Goal: Check status: Check status

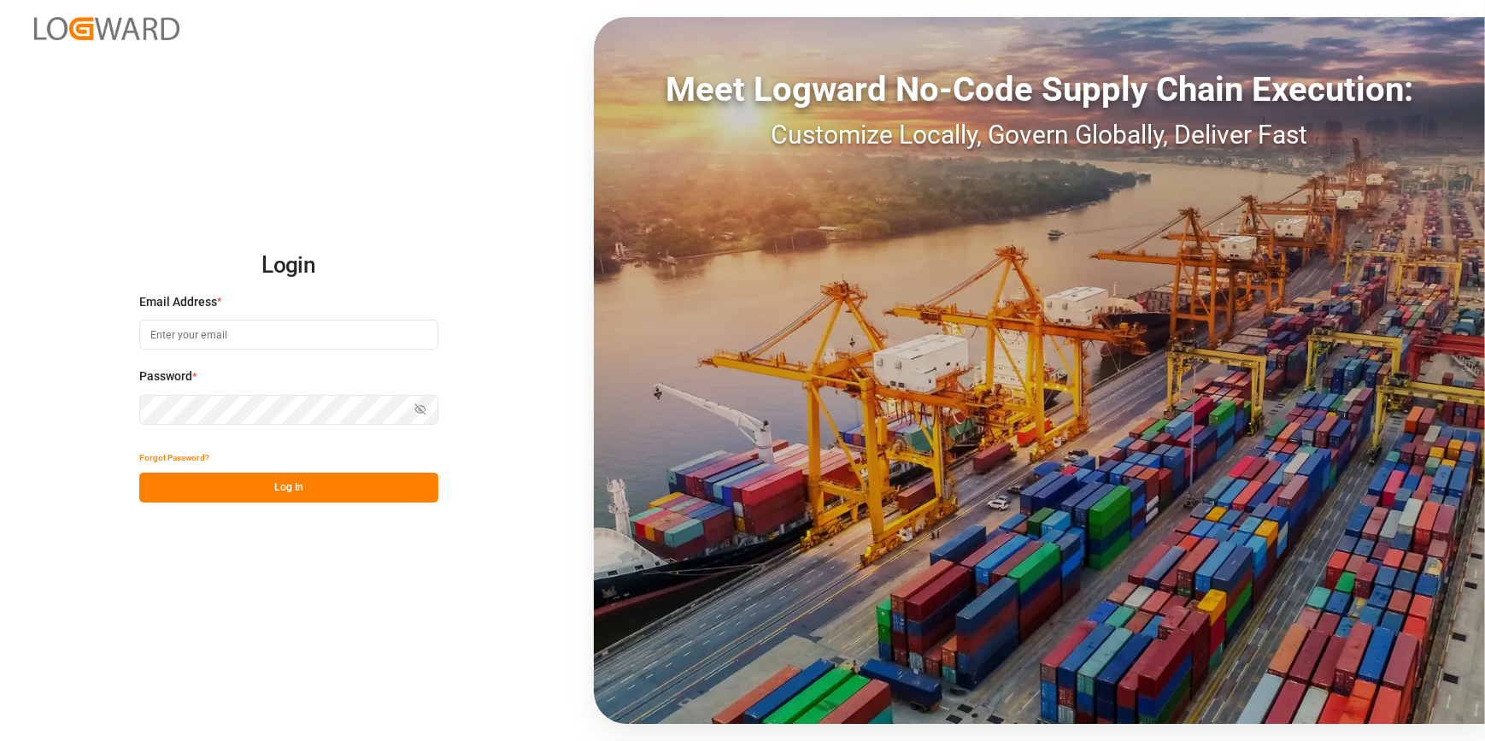
type input "catherine.heng@jamindustries.com"
click at [265, 491] on button "Log In" at bounding box center [288, 488] width 299 height 30
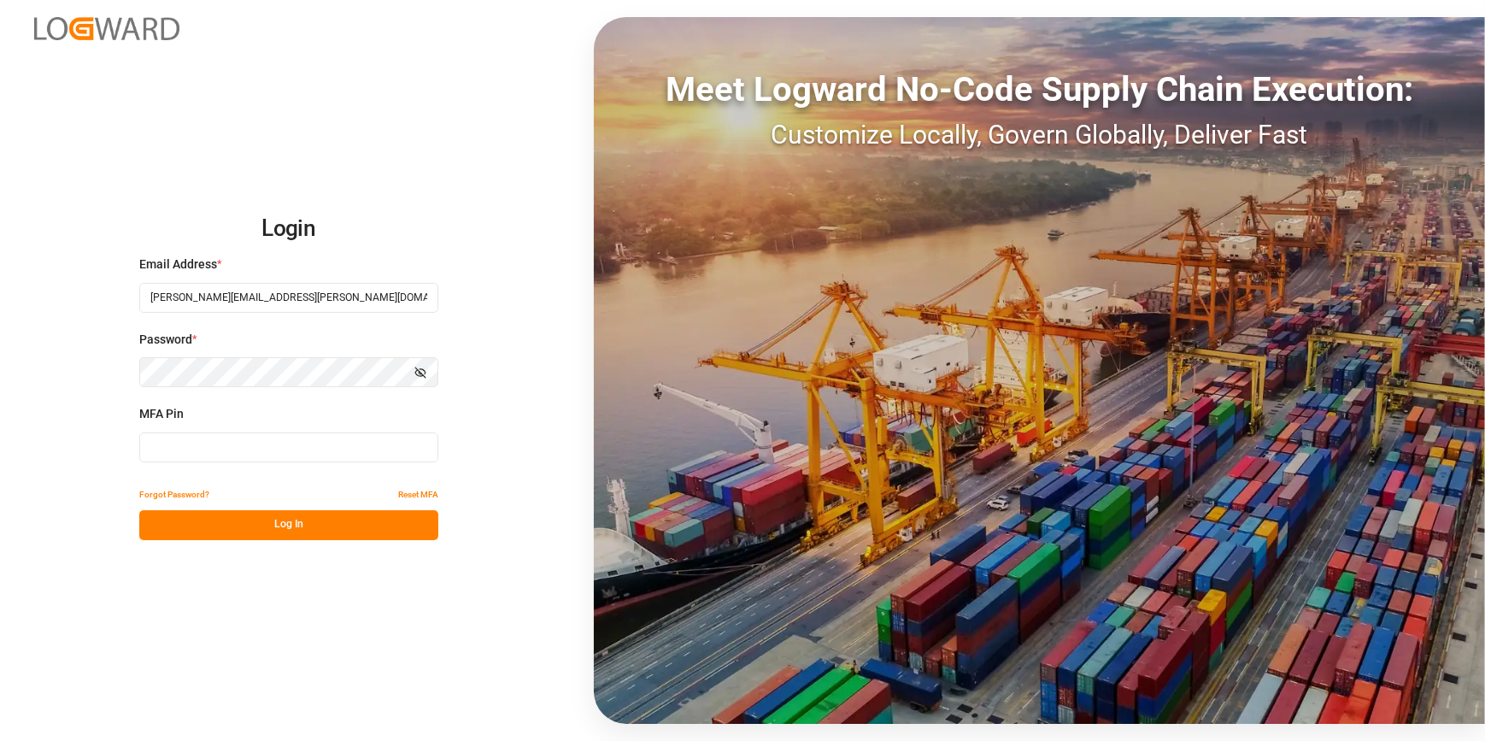
click at [220, 435] on input at bounding box center [288, 447] width 299 height 30
type input "012550"
click at [253, 536] on button "Log In" at bounding box center [288, 525] width 299 height 30
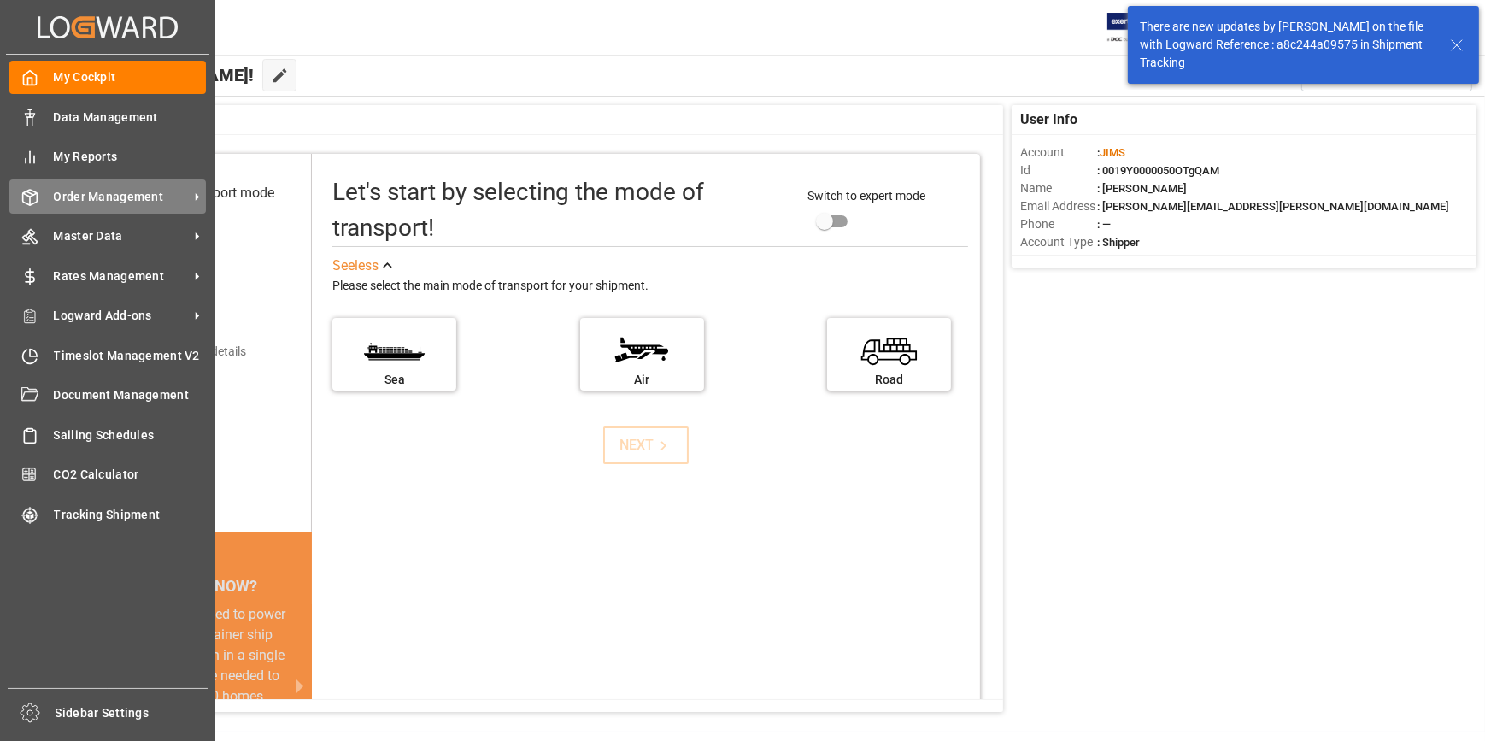
click at [103, 206] on span "Order Management" at bounding box center [121, 197] width 135 height 18
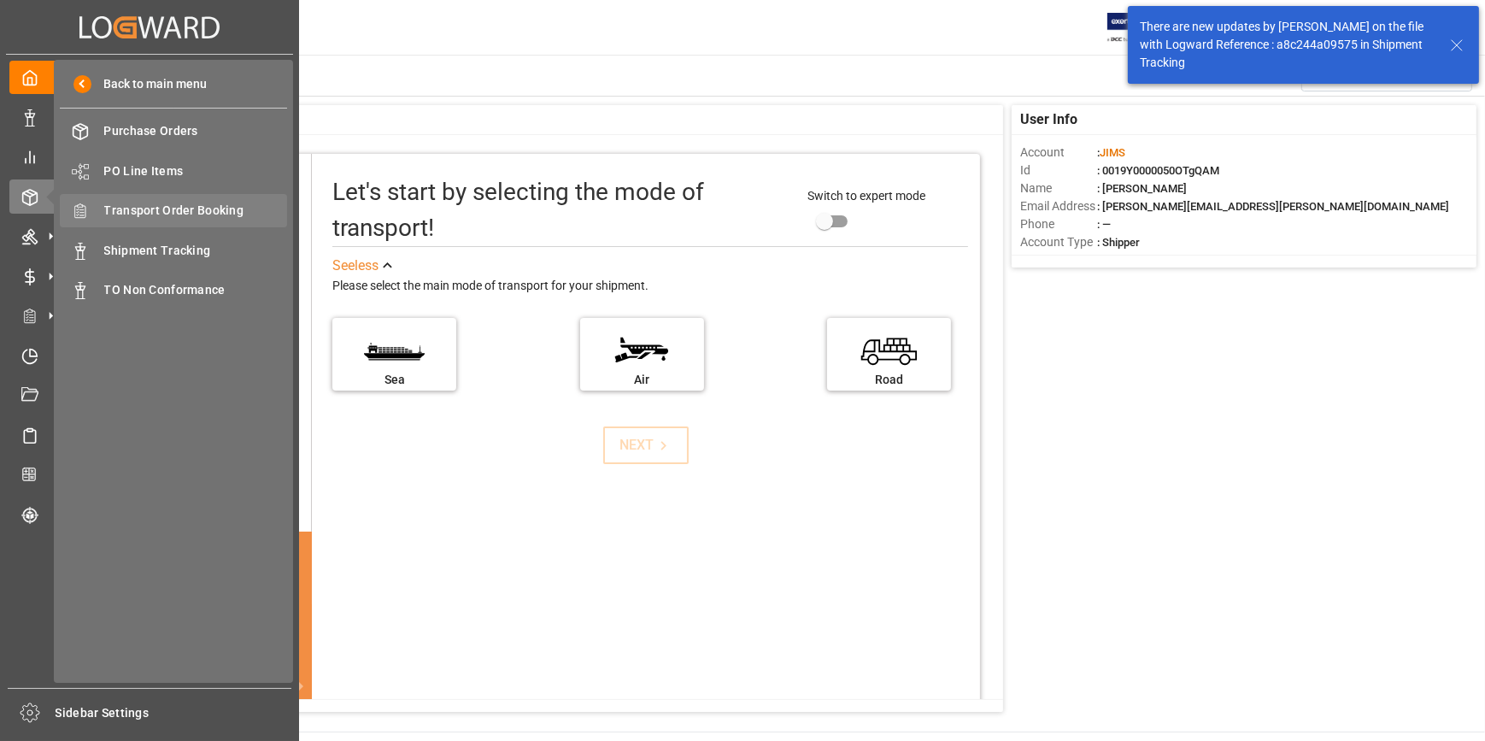
click at [180, 220] on span "Transport Order Booking" at bounding box center [196, 211] width 184 height 18
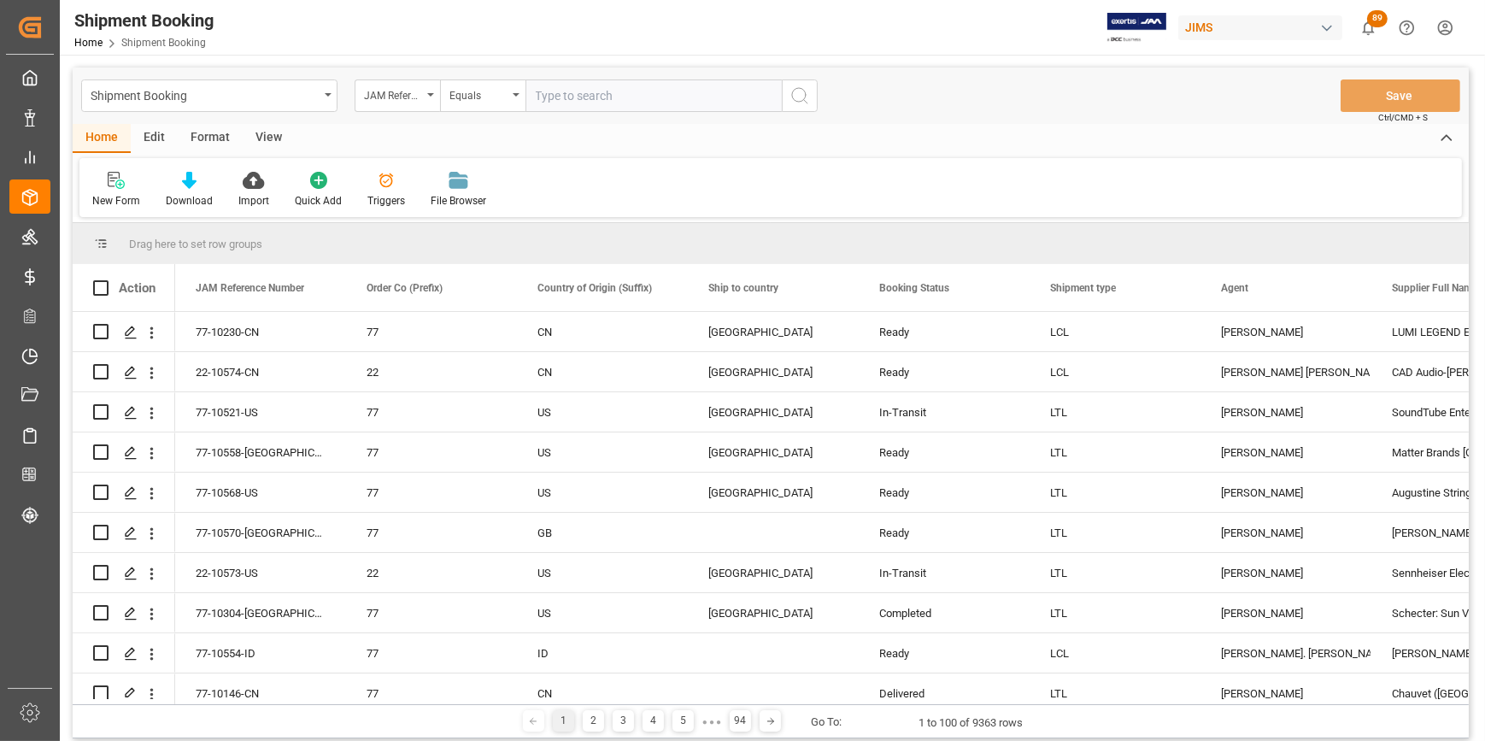
click at [565, 98] on input "text" at bounding box center [654, 95] width 256 height 32
click at [583, 93] on input "text" at bounding box center [654, 95] width 256 height 32
type input "22-9892-CN"
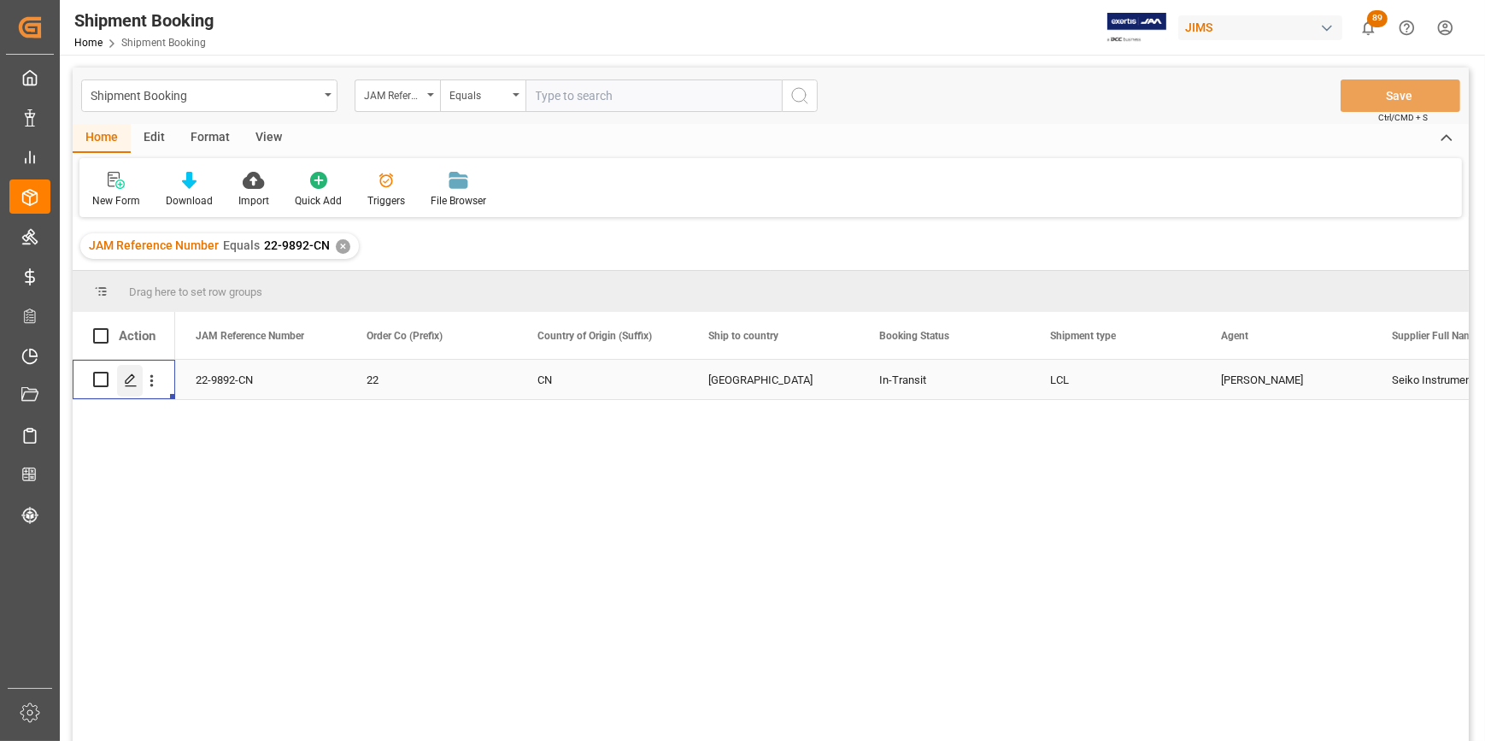
click at [124, 384] on icon "Press SPACE to select this row." at bounding box center [131, 380] width 14 height 14
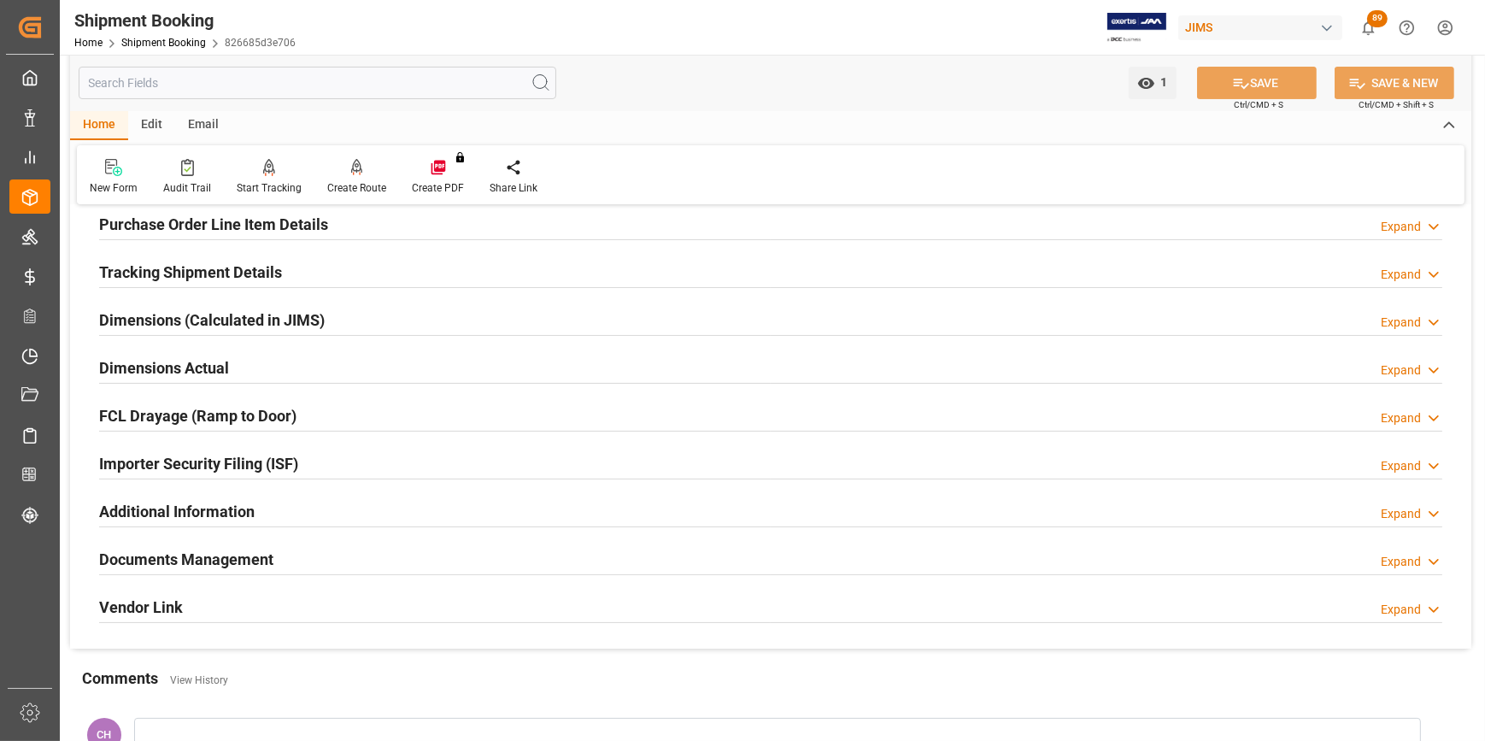
scroll to position [310, 0]
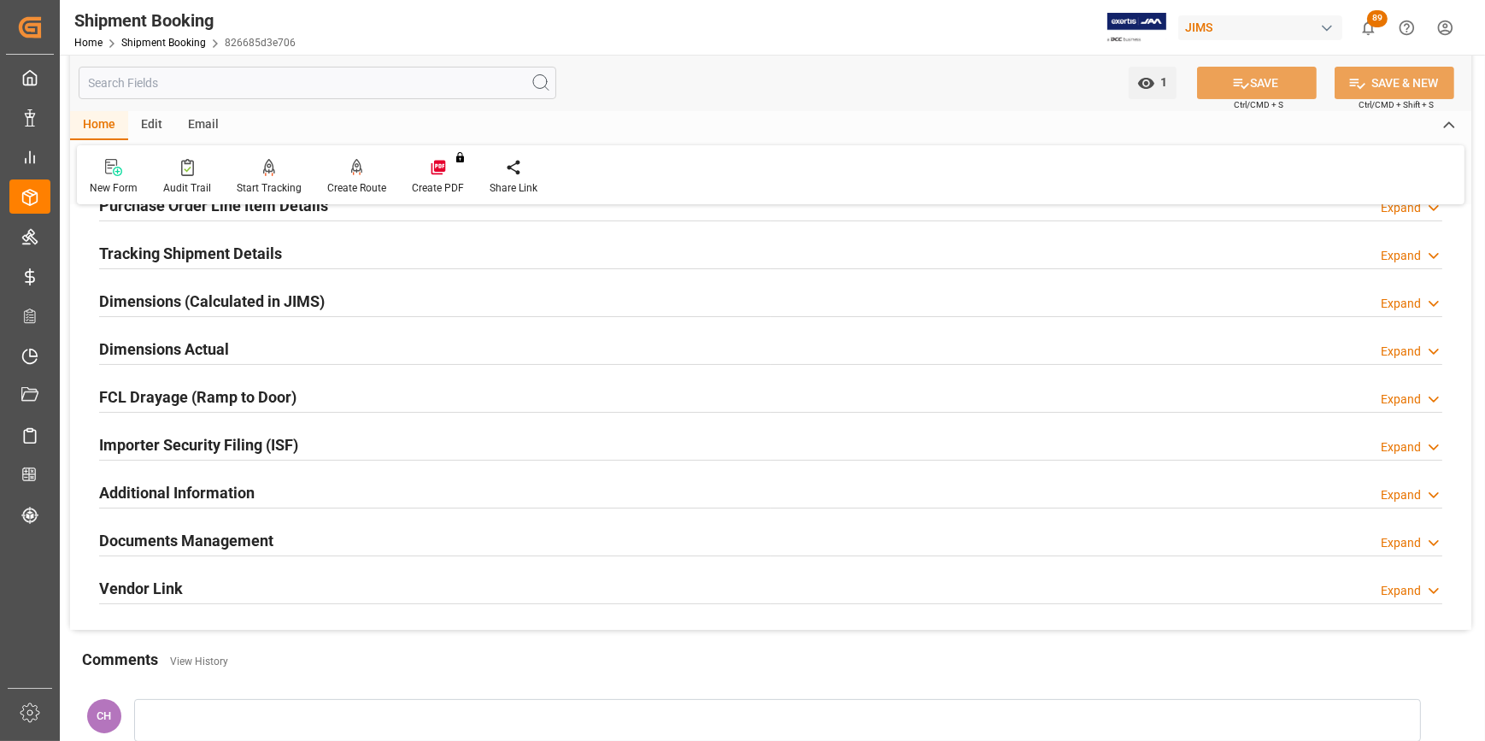
click at [178, 532] on h2 "Documents Management" at bounding box center [186, 540] width 174 height 23
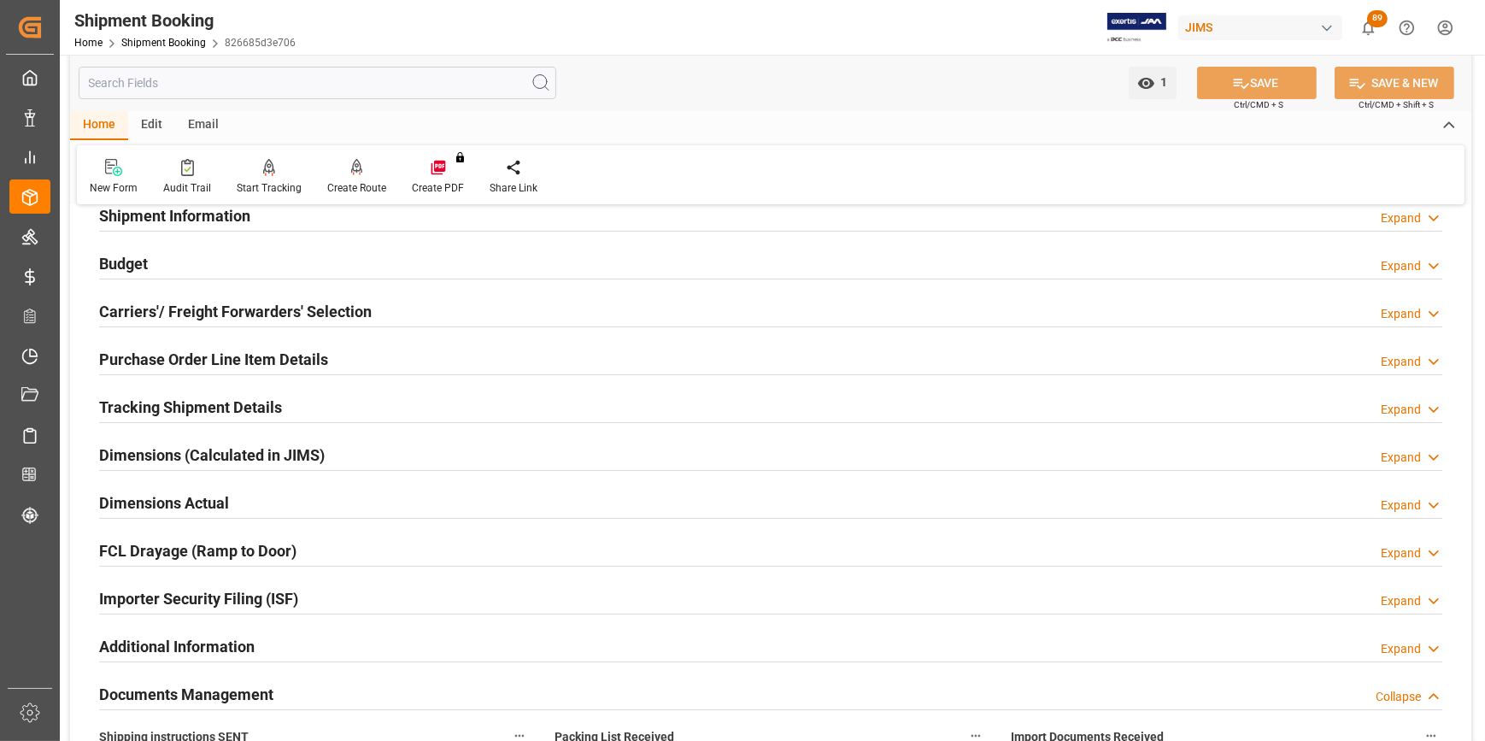
scroll to position [155, 0]
click at [263, 303] on h2 "Carriers'/ Freight Forwarders' Selection" at bounding box center [235, 313] width 273 height 23
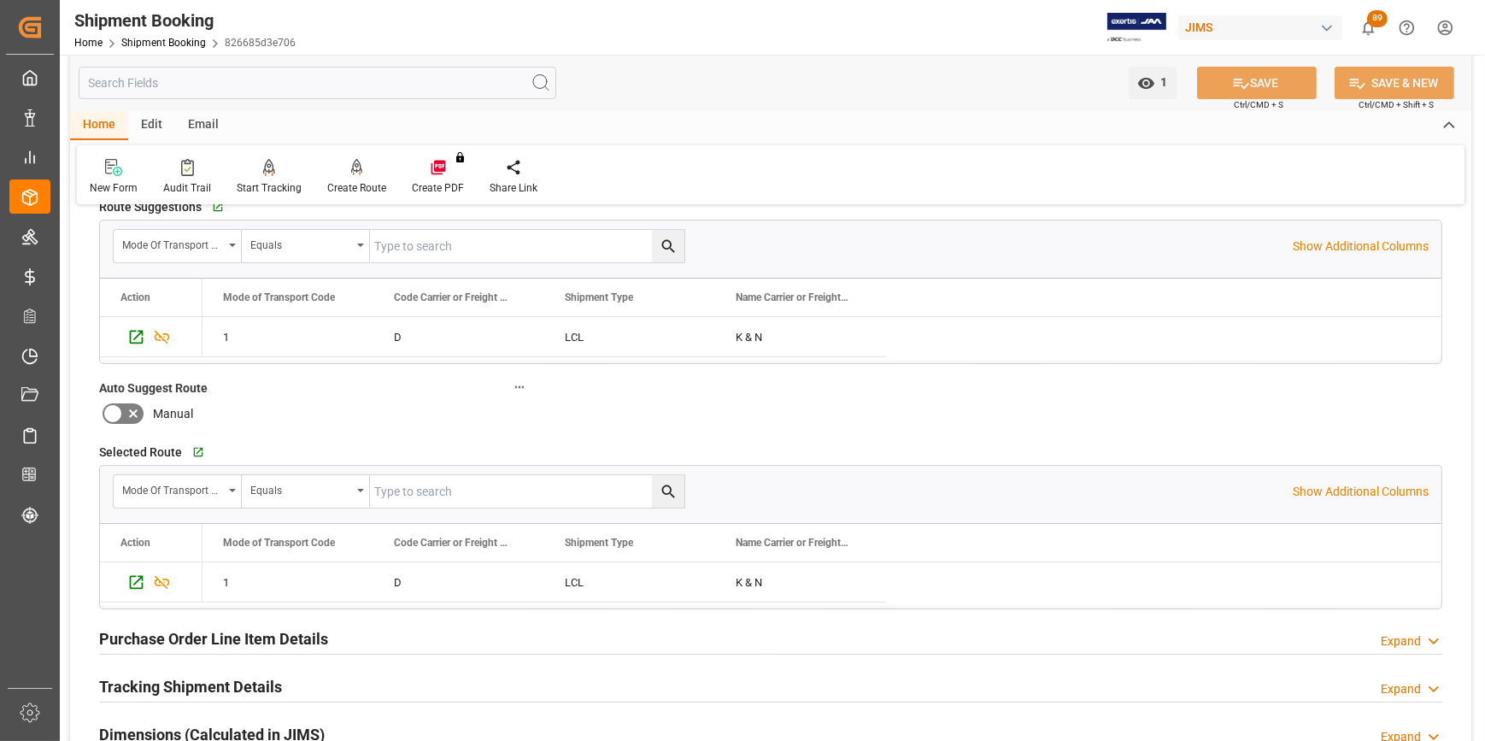
scroll to position [310, 0]
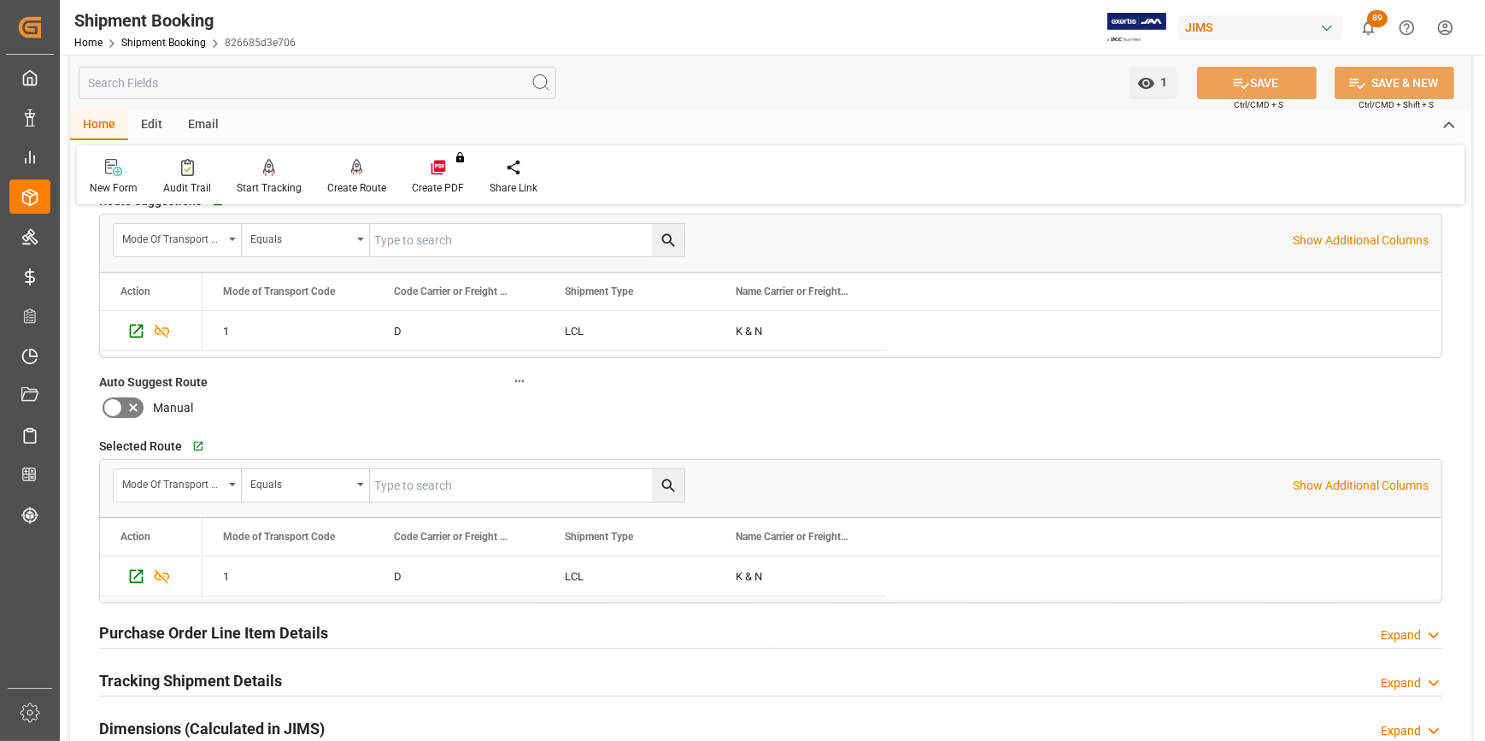
click at [265, 637] on h2 "Purchase Order Line Item Details" at bounding box center [213, 632] width 229 height 23
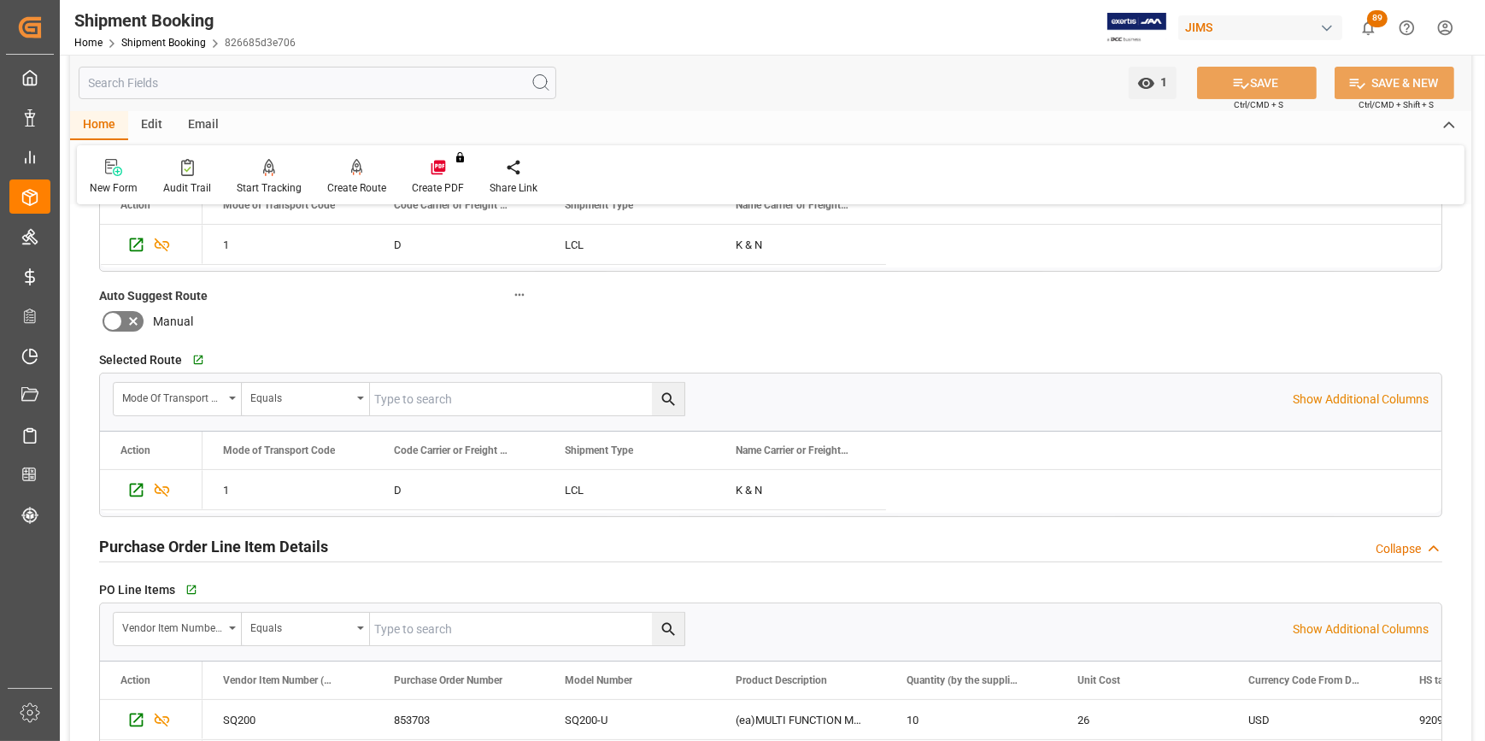
scroll to position [544, 0]
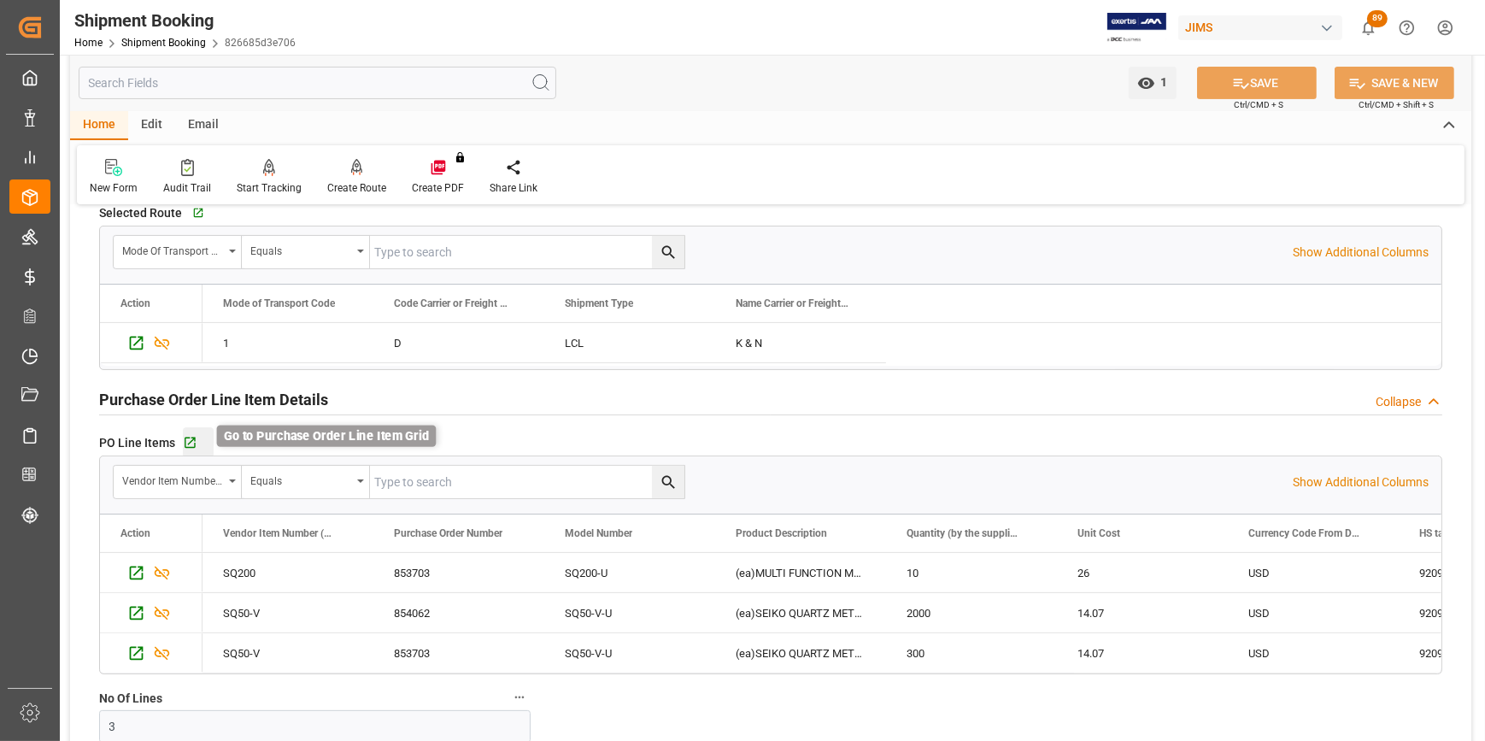
click at [188, 444] on icon "button" at bounding box center [190, 443] width 15 height 15
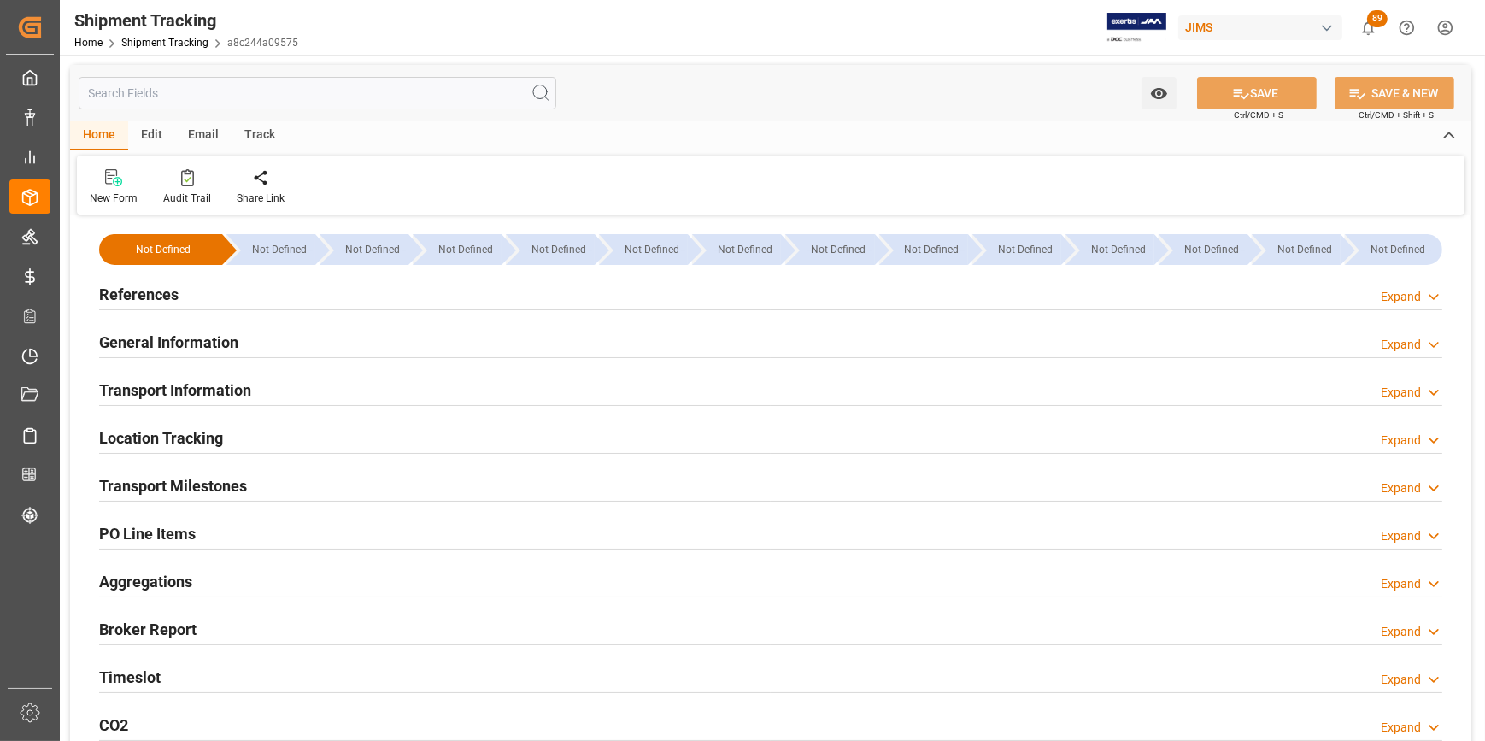
type input "22-07-2025 00:00"
type input "30-07-2001 00:00"
type input "31-07-2025 00:00"
type input "31-07-2025 21:45"
type input "14-08-2025"
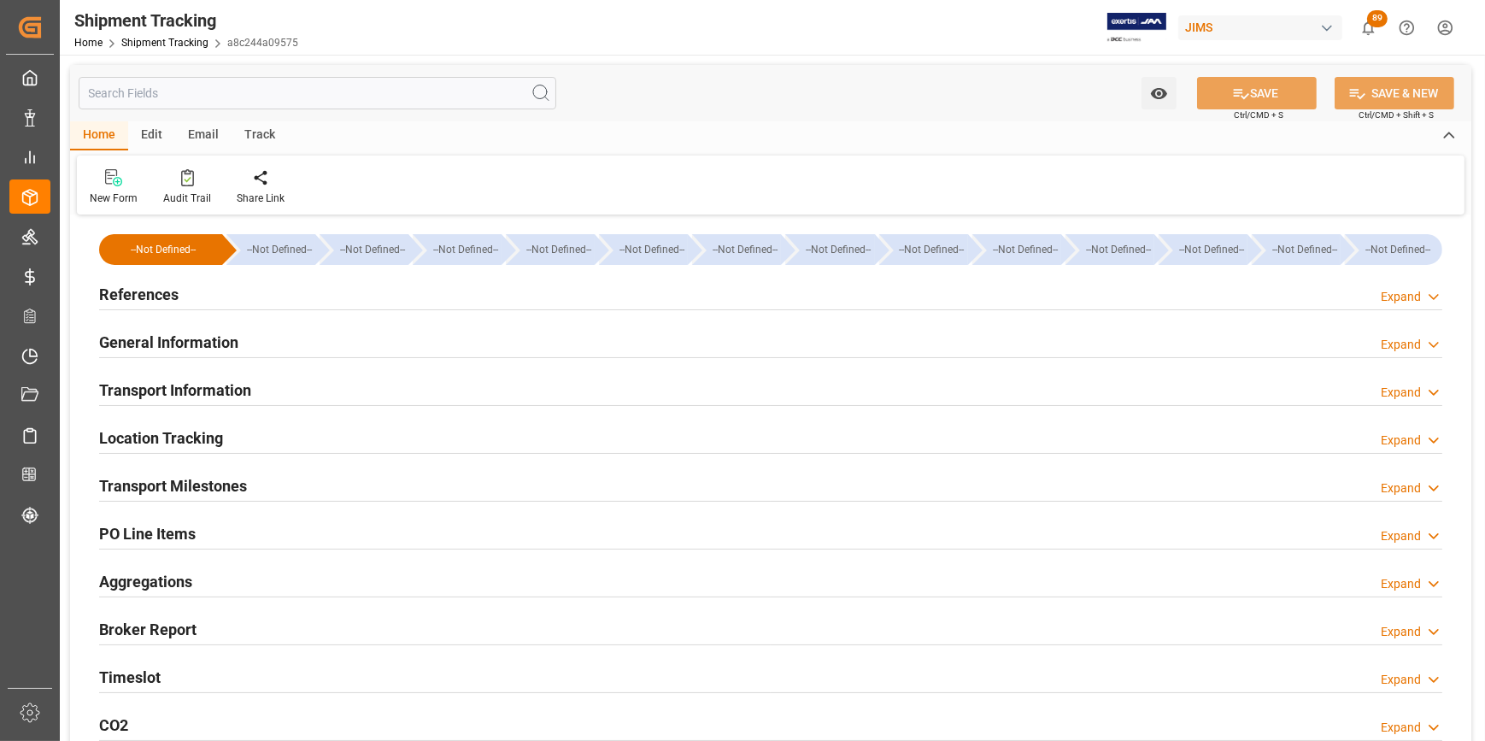
type input "04-09-2025 00:00"
click at [202, 488] on h2 "Transport Milestones" at bounding box center [173, 485] width 148 height 23
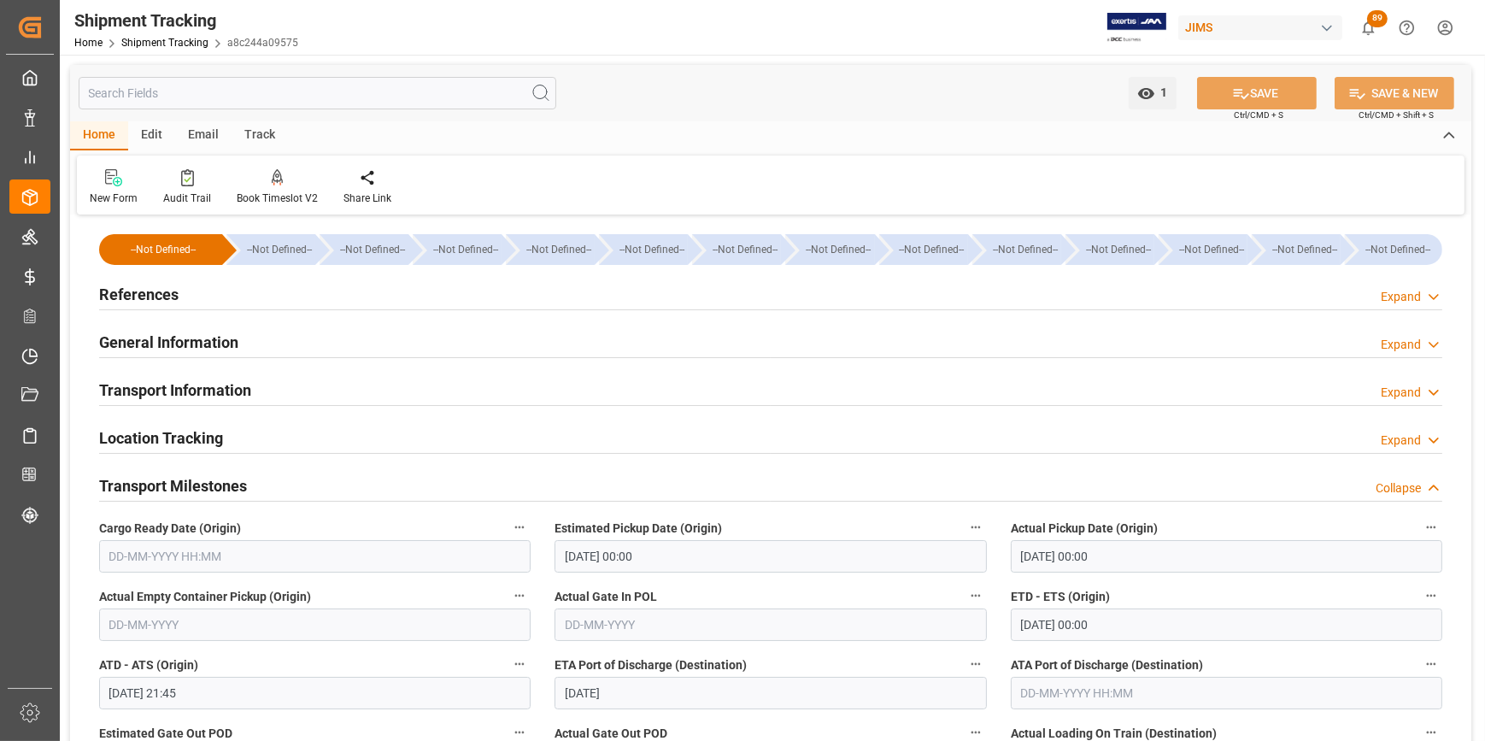
click at [157, 297] on h2 "References" at bounding box center [138, 294] width 79 height 23
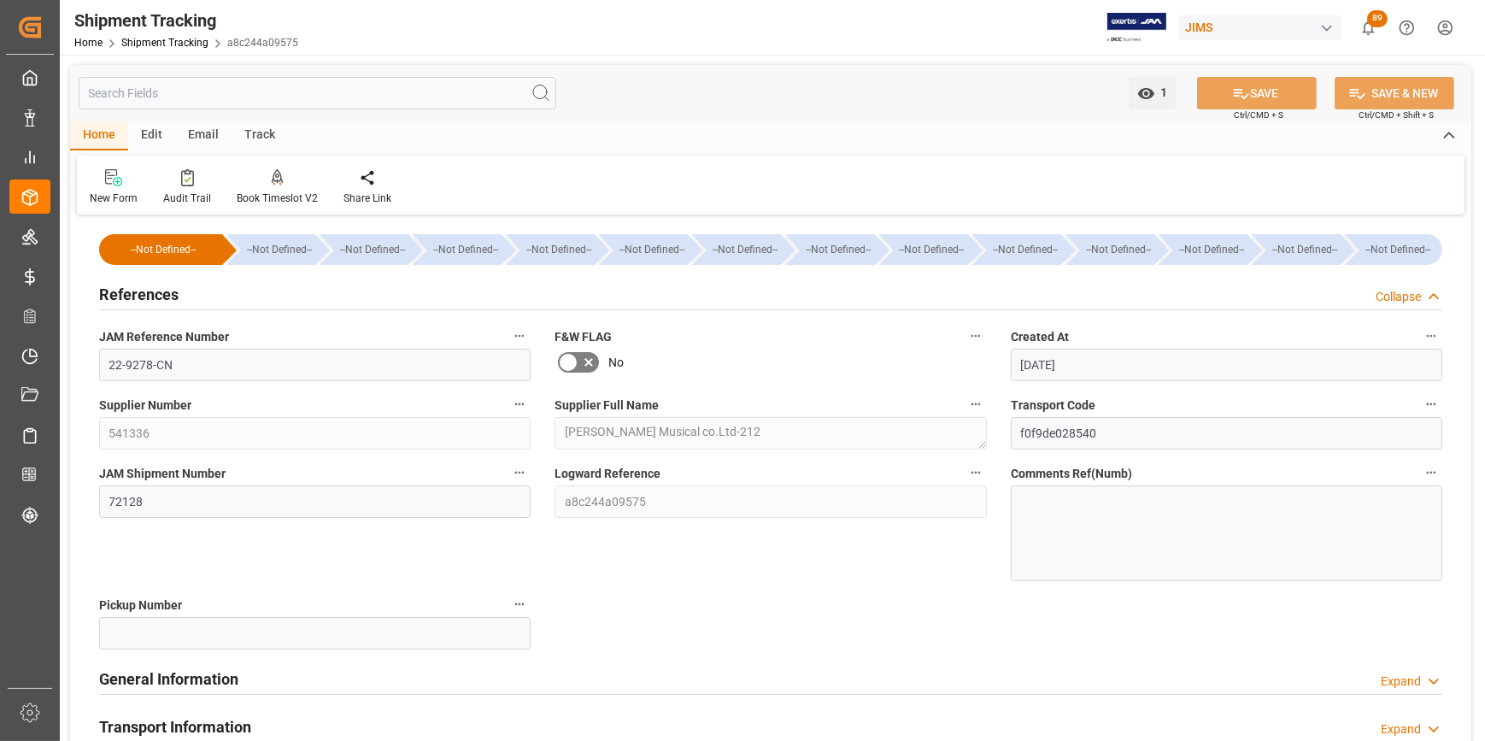
click at [705, 587] on div "Logward Reference a8c244a09575" at bounding box center [771, 522] width 456 height 132
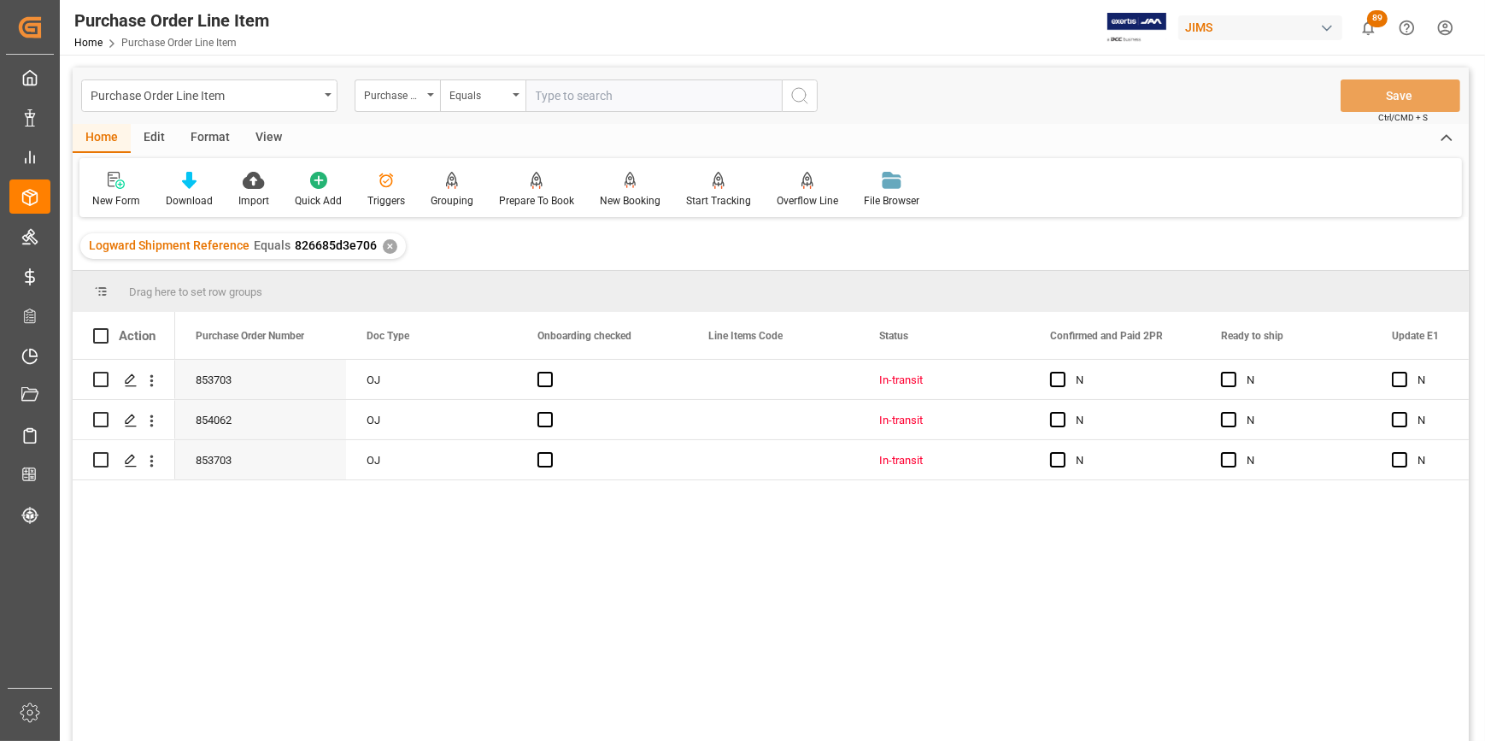
click at [266, 135] on div "View" at bounding box center [269, 138] width 52 height 29
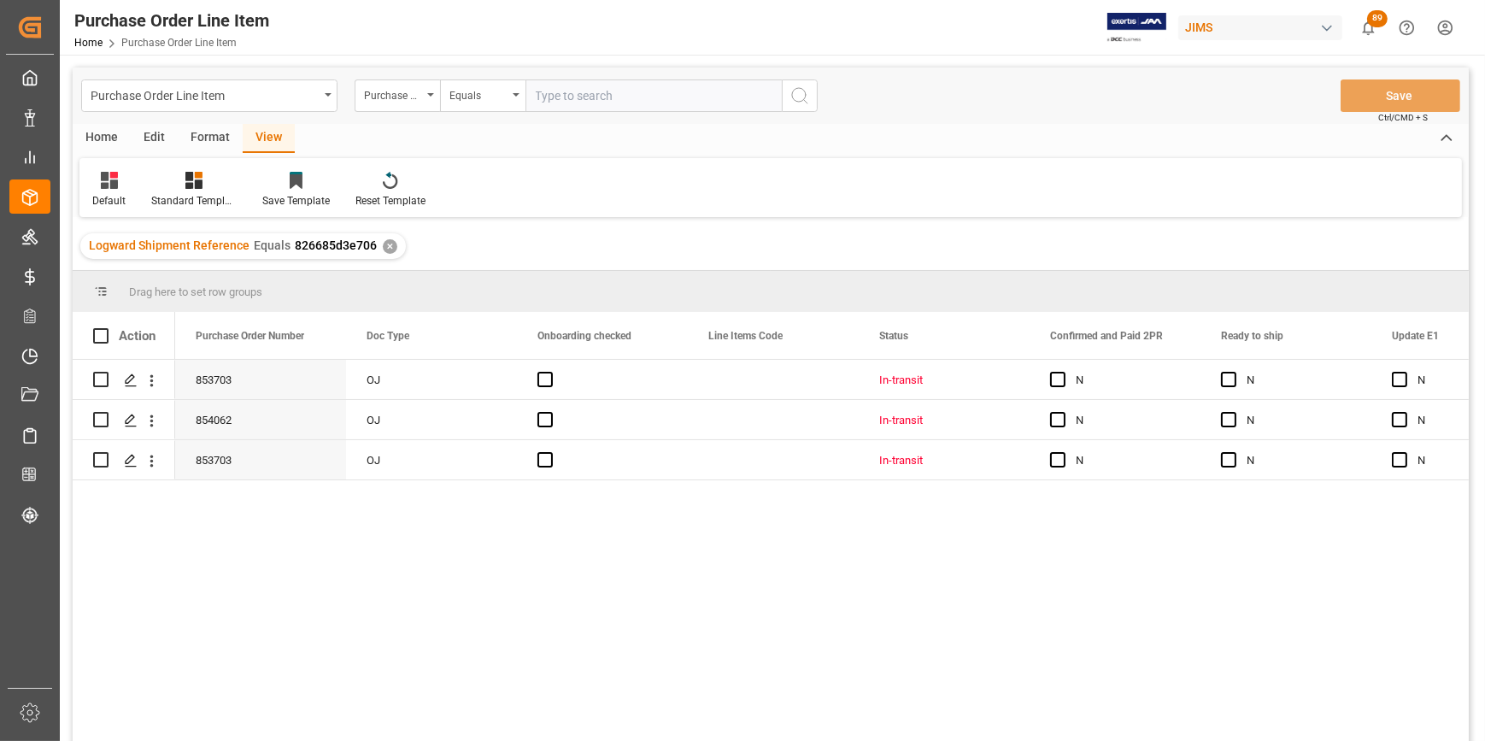
click at [266, 143] on div "View" at bounding box center [269, 138] width 52 height 29
click at [208, 191] on div "Standard Templates" at bounding box center [193, 190] width 111 height 38
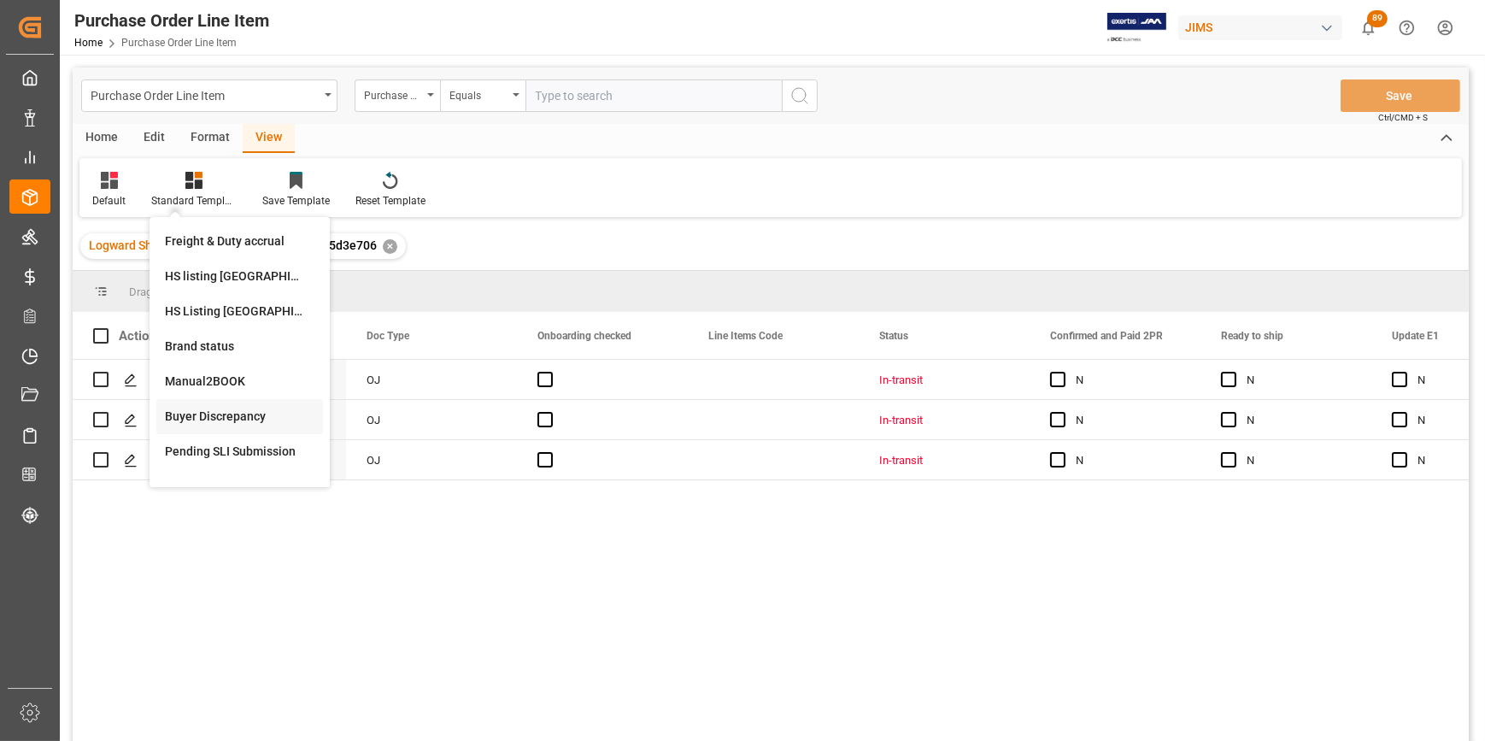
click at [244, 412] on div "Buyer Discrepancy" at bounding box center [240, 417] width 150 height 18
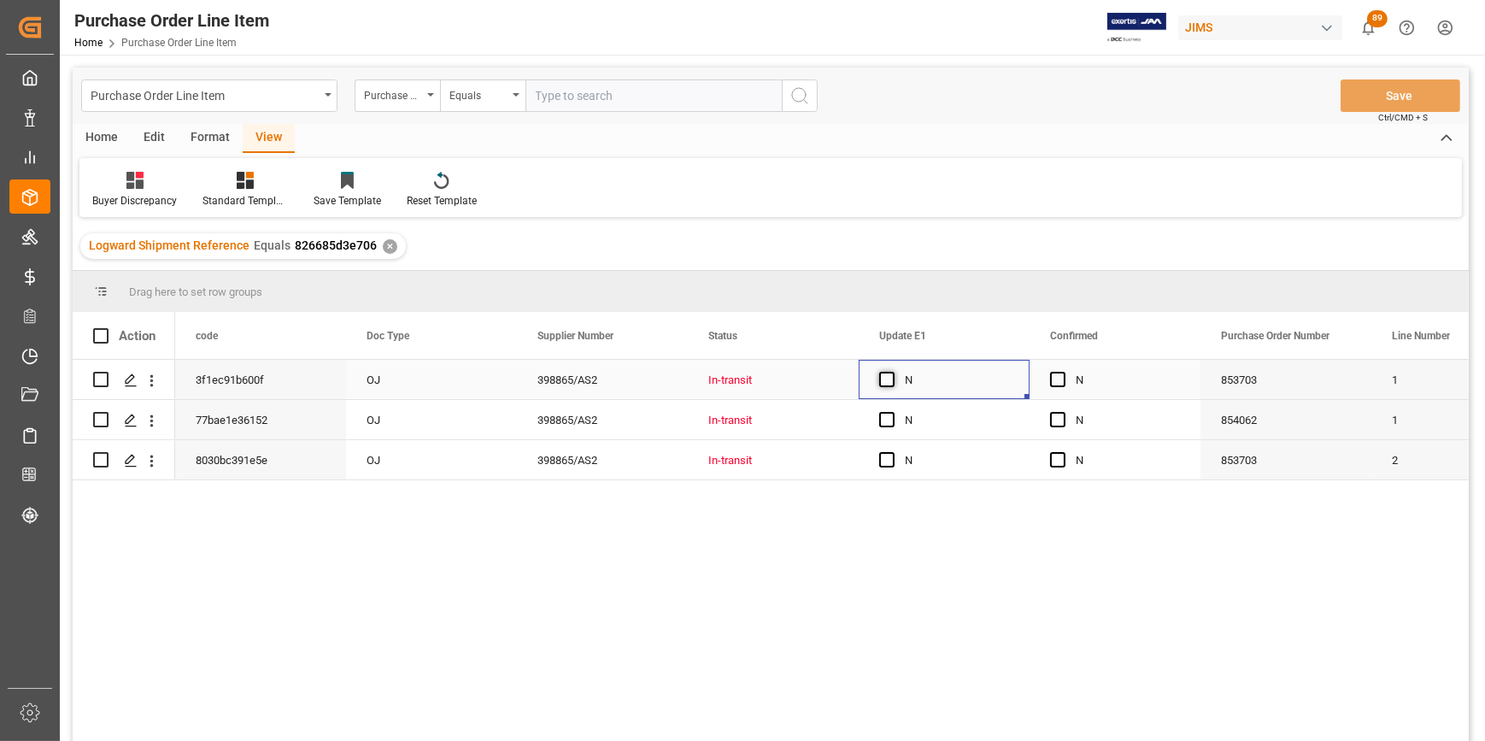
click at [889, 383] on span "Press SPACE to select this row." at bounding box center [886, 379] width 15 height 15
click at [892, 372] on input "Press SPACE to select this row." at bounding box center [892, 372] width 0 height 0
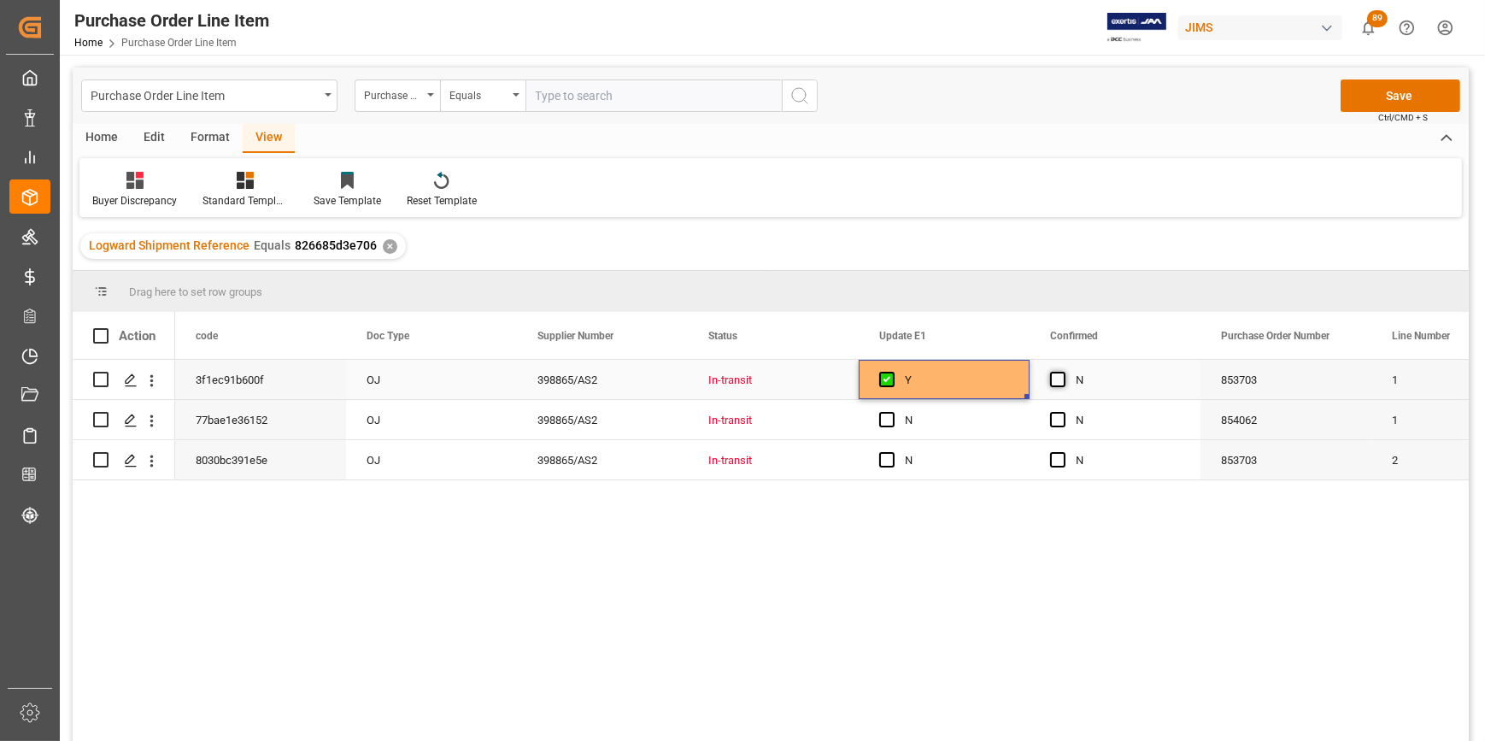
click at [1057, 381] on span "Press SPACE to select this row." at bounding box center [1057, 379] width 15 height 15
click at [1063, 372] on input "Press SPACE to select this row." at bounding box center [1063, 372] width 0 height 0
drag, startPoint x: 1196, startPoint y: 397, endPoint x: 1196, endPoint y: 447, distance: 50.4
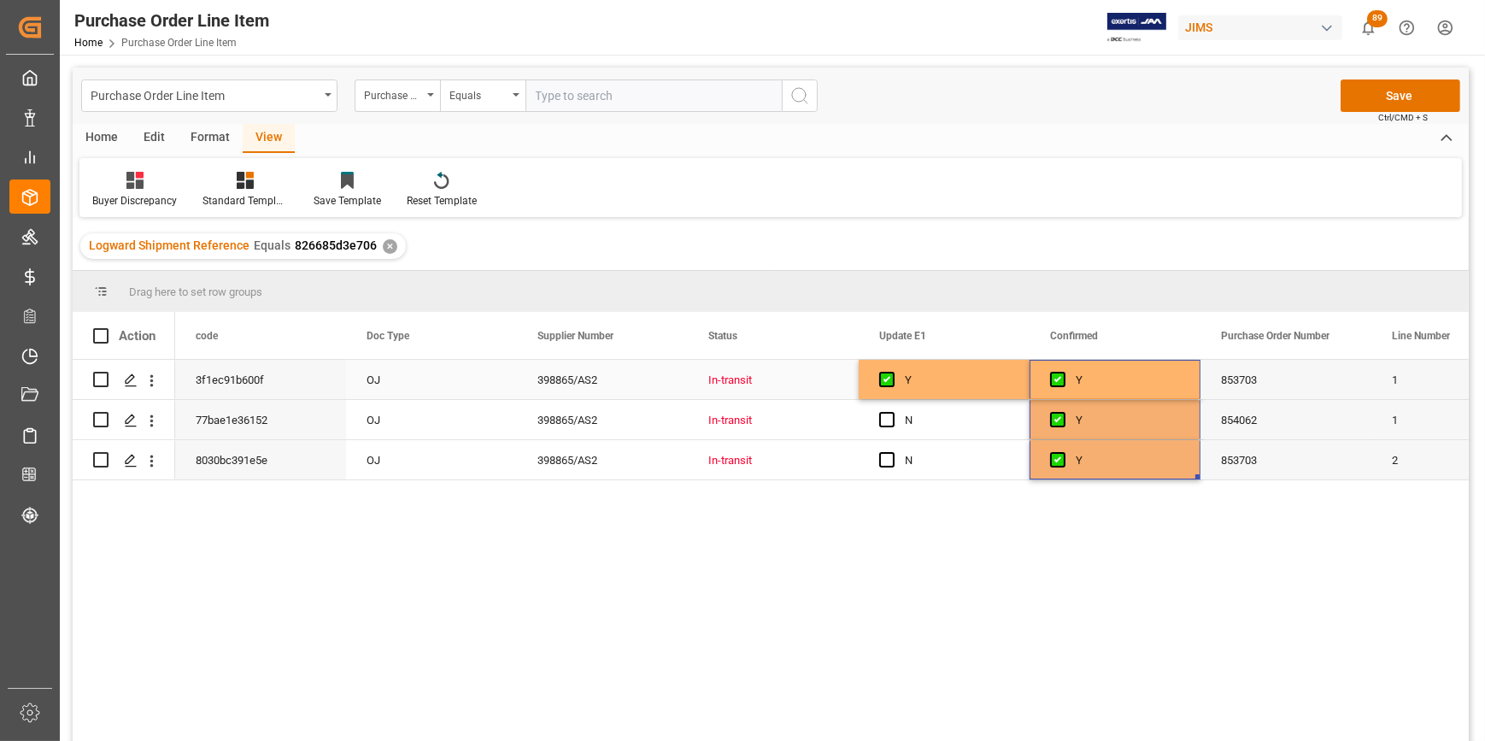
click at [955, 379] on div "Y" at bounding box center [957, 380] width 104 height 39
drag, startPoint x: 1026, startPoint y: 396, endPoint x: 1026, endPoint y: 462, distance: 66.7
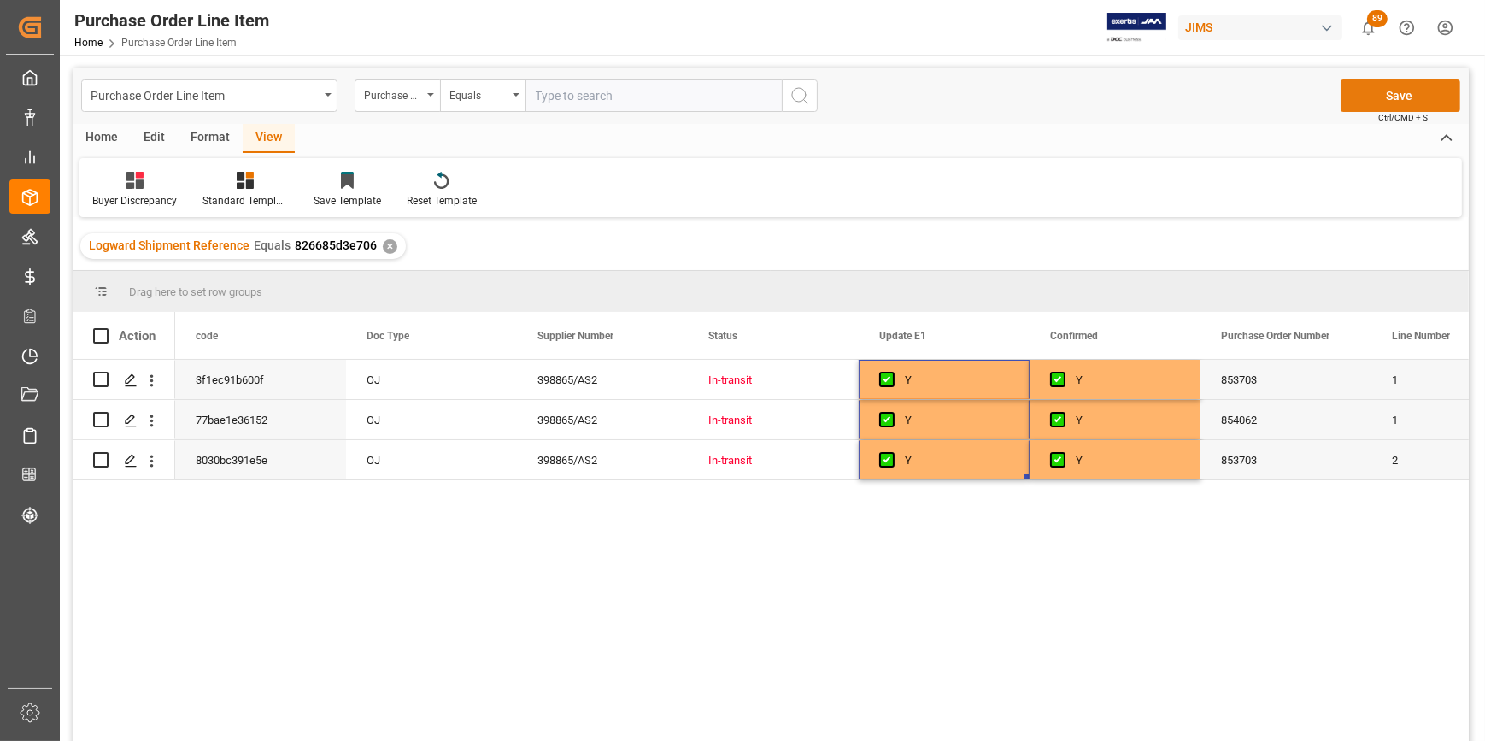
click at [1372, 105] on button "Save" at bounding box center [1401, 95] width 120 height 32
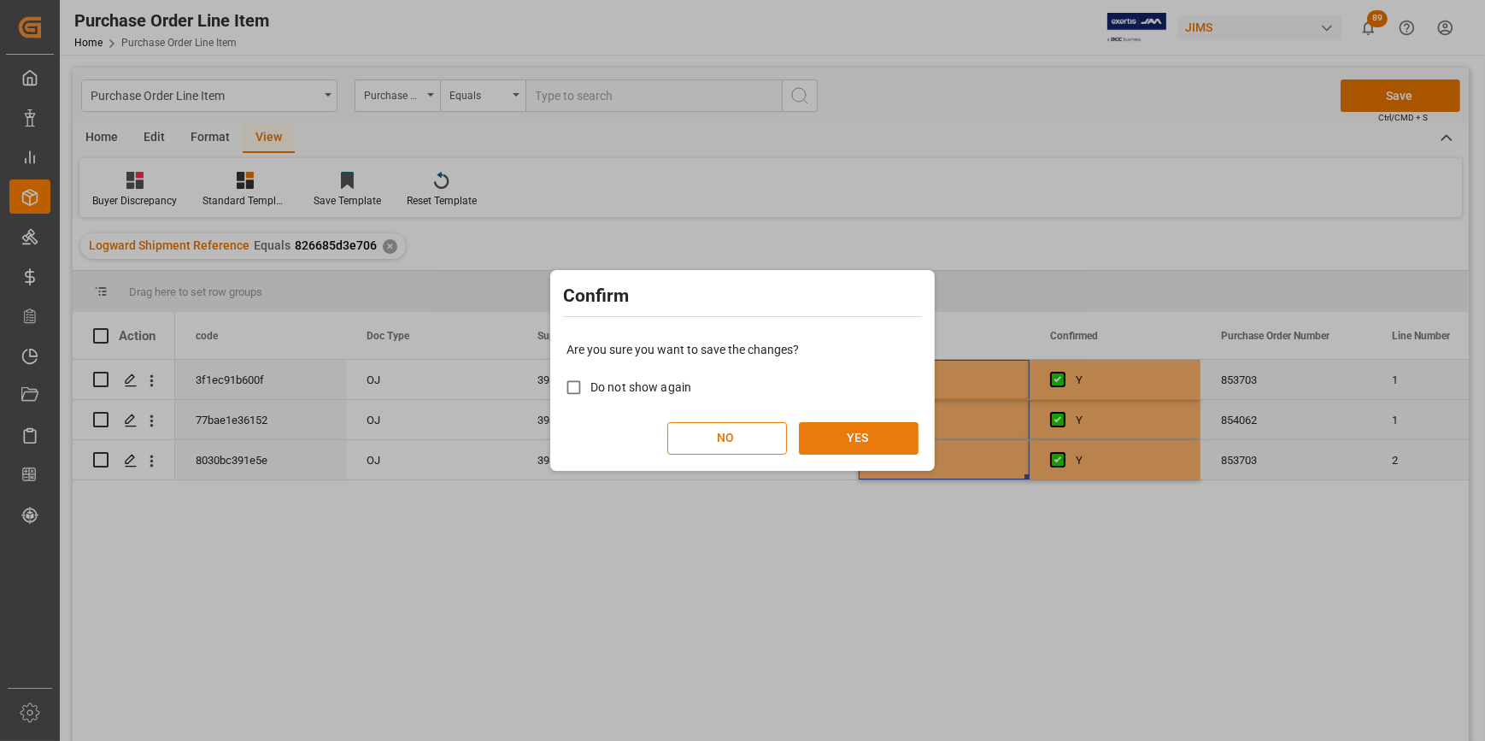
drag, startPoint x: 831, startPoint y: 432, endPoint x: 1165, endPoint y: 393, distance: 336.5
click at [835, 432] on button "YES" at bounding box center [859, 438] width 120 height 32
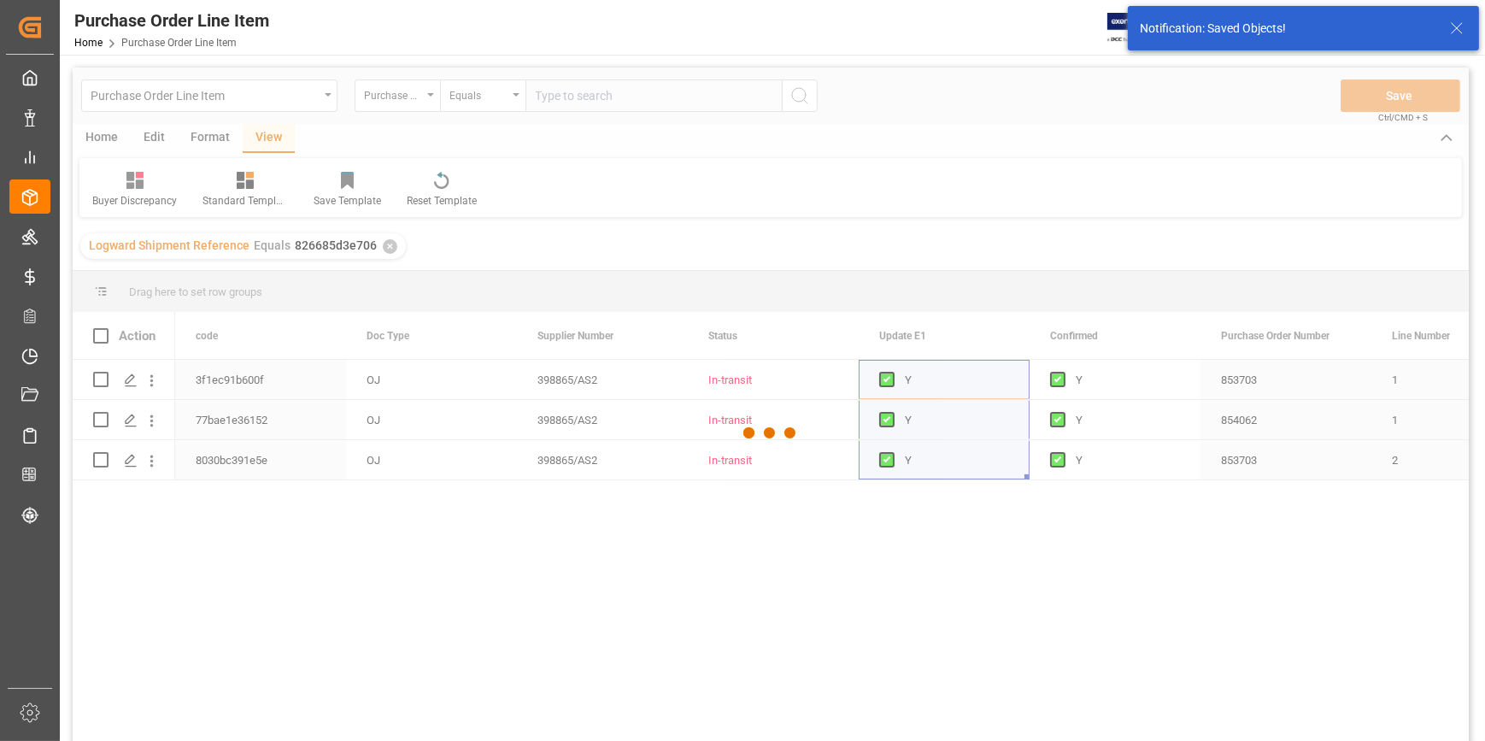
click at [1290, 380] on div at bounding box center [771, 433] width 1396 height 731
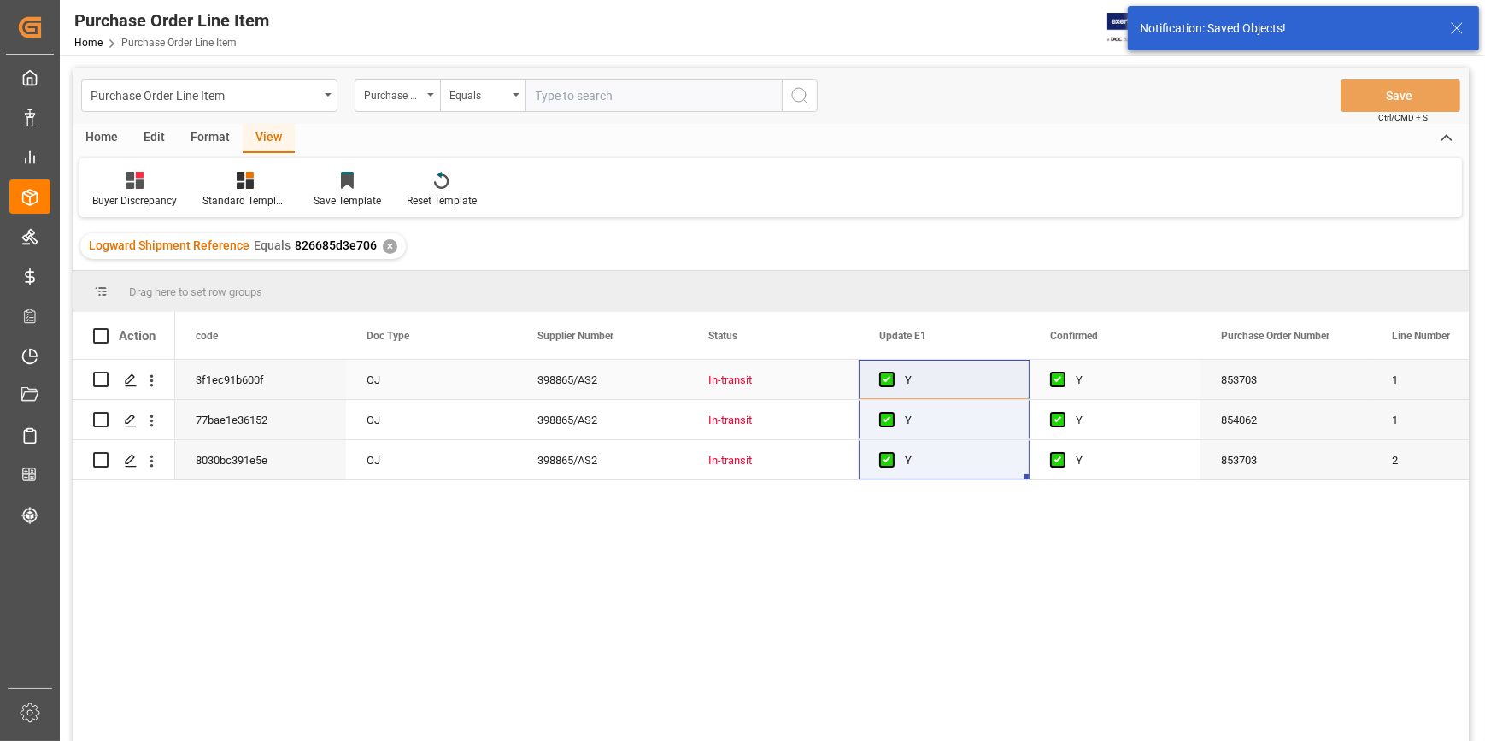
click at [1290, 380] on div "853703" at bounding box center [1286, 379] width 171 height 39
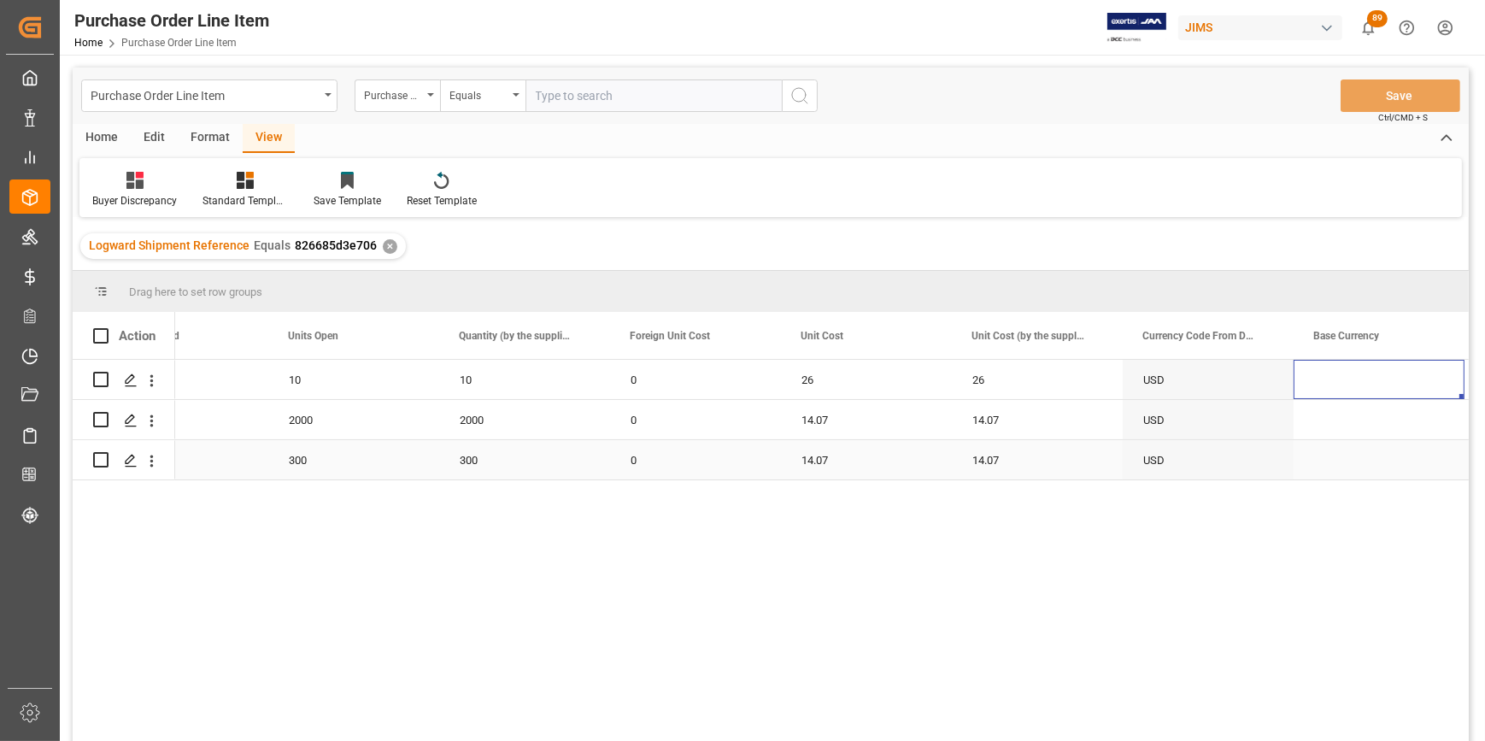
scroll to position [0, 1958]
click at [680, 513] on div "10 10 10 0 26 26 USD [DATE] [DATE] 2000 2000 2000 0 14.07 14.07 USD [DATE] [DAT…" at bounding box center [822, 556] width 1294 height 392
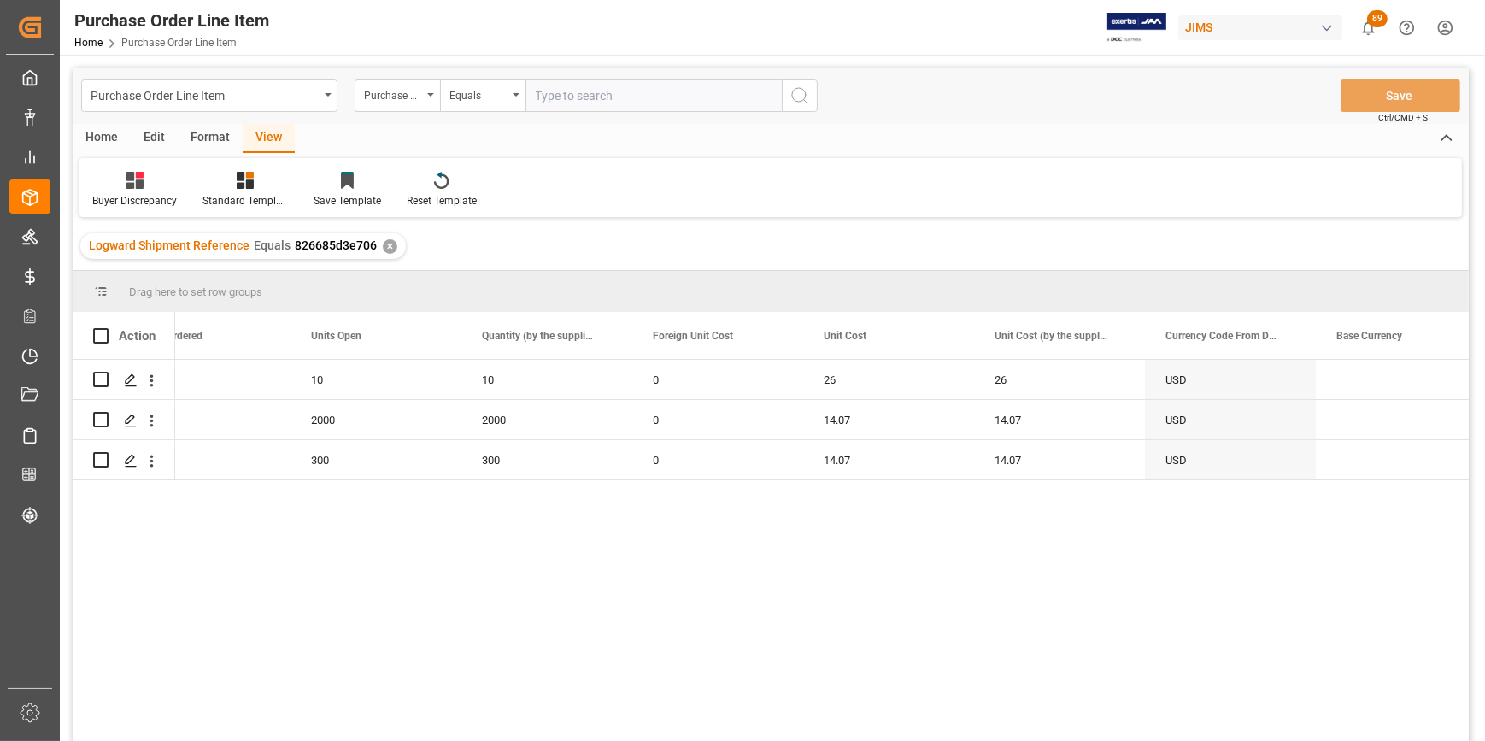
scroll to position [0, 0]
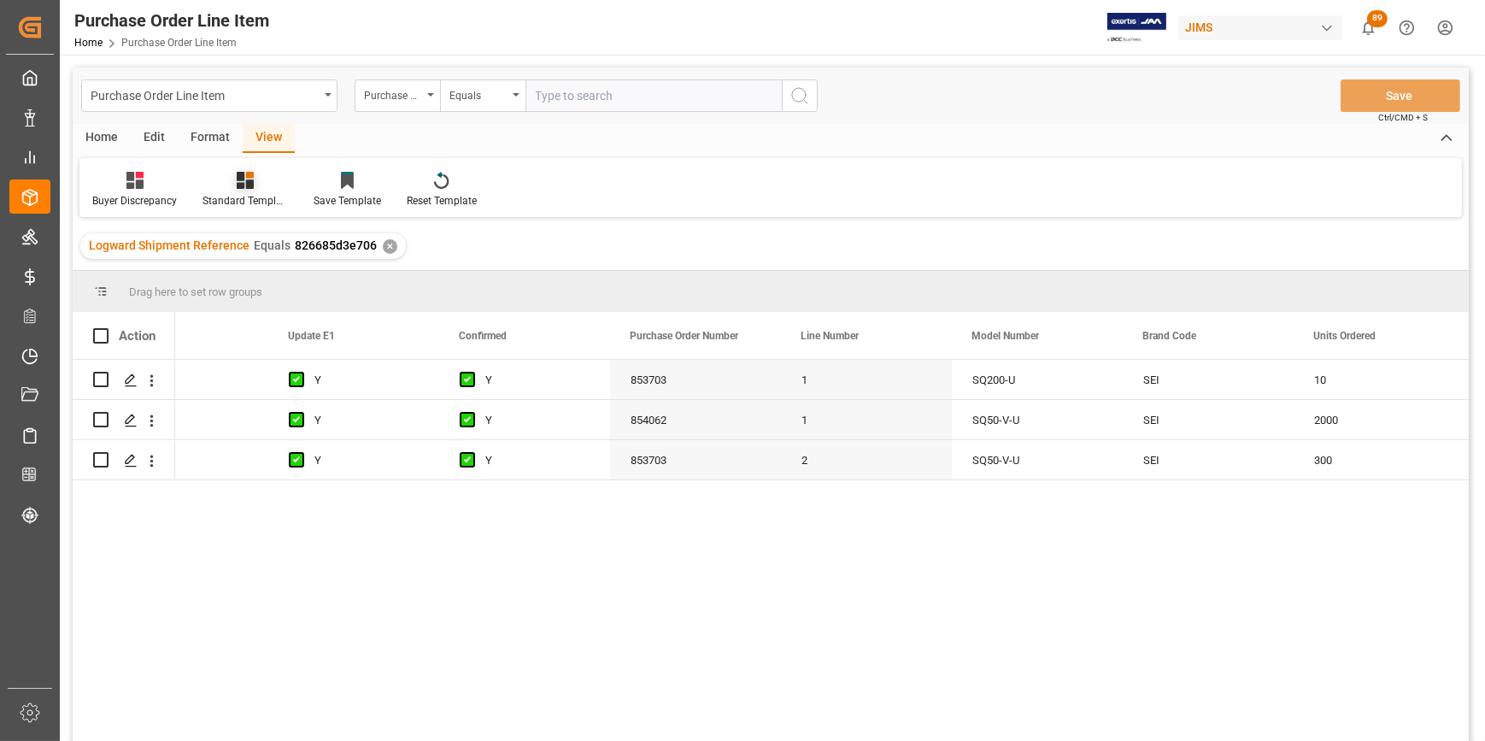
click at [250, 191] on div "Standard Templates" at bounding box center [245, 190] width 111 height 38
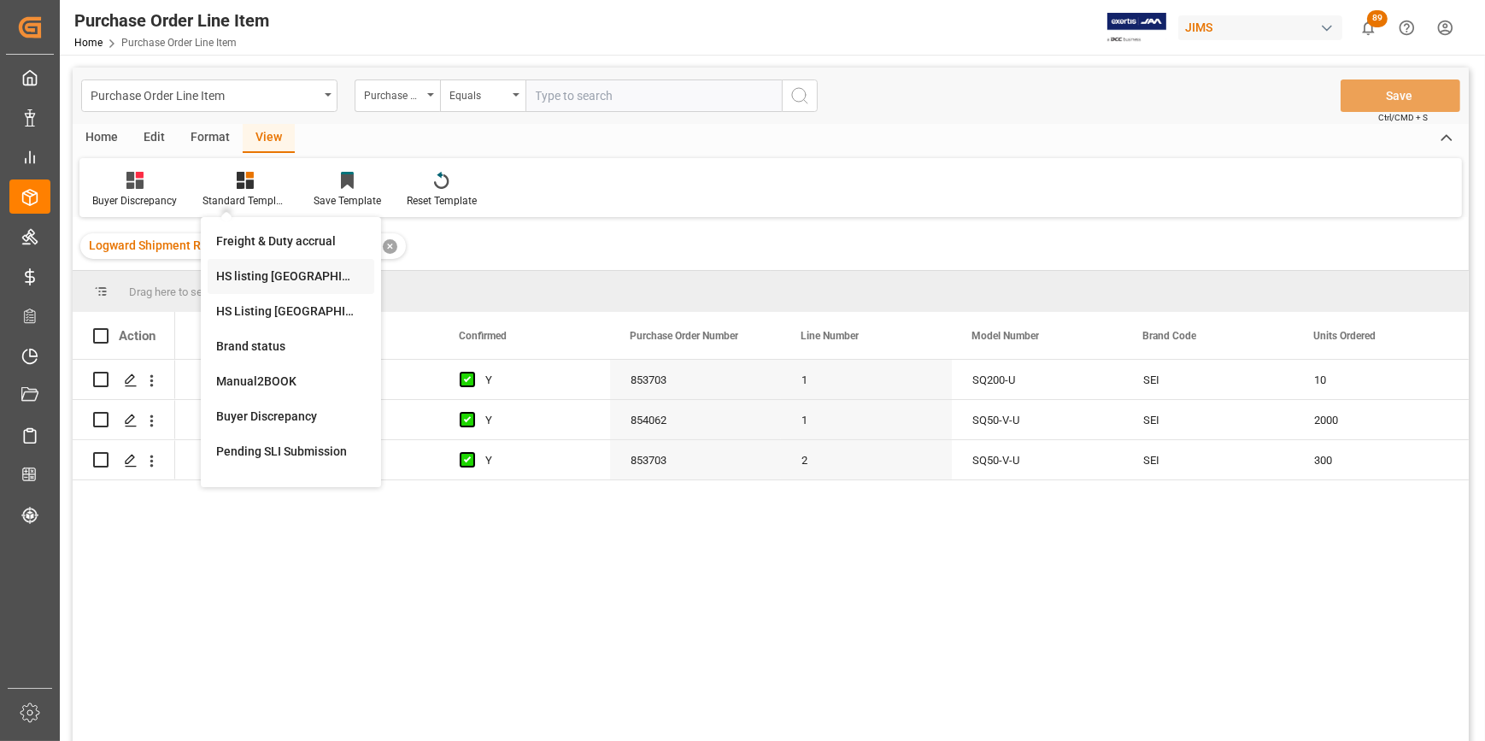
click at [269, 280] on div "HS listing [GEOGRAPHIC_DATA]" at bounding box center [291, 276] width 150 height 18
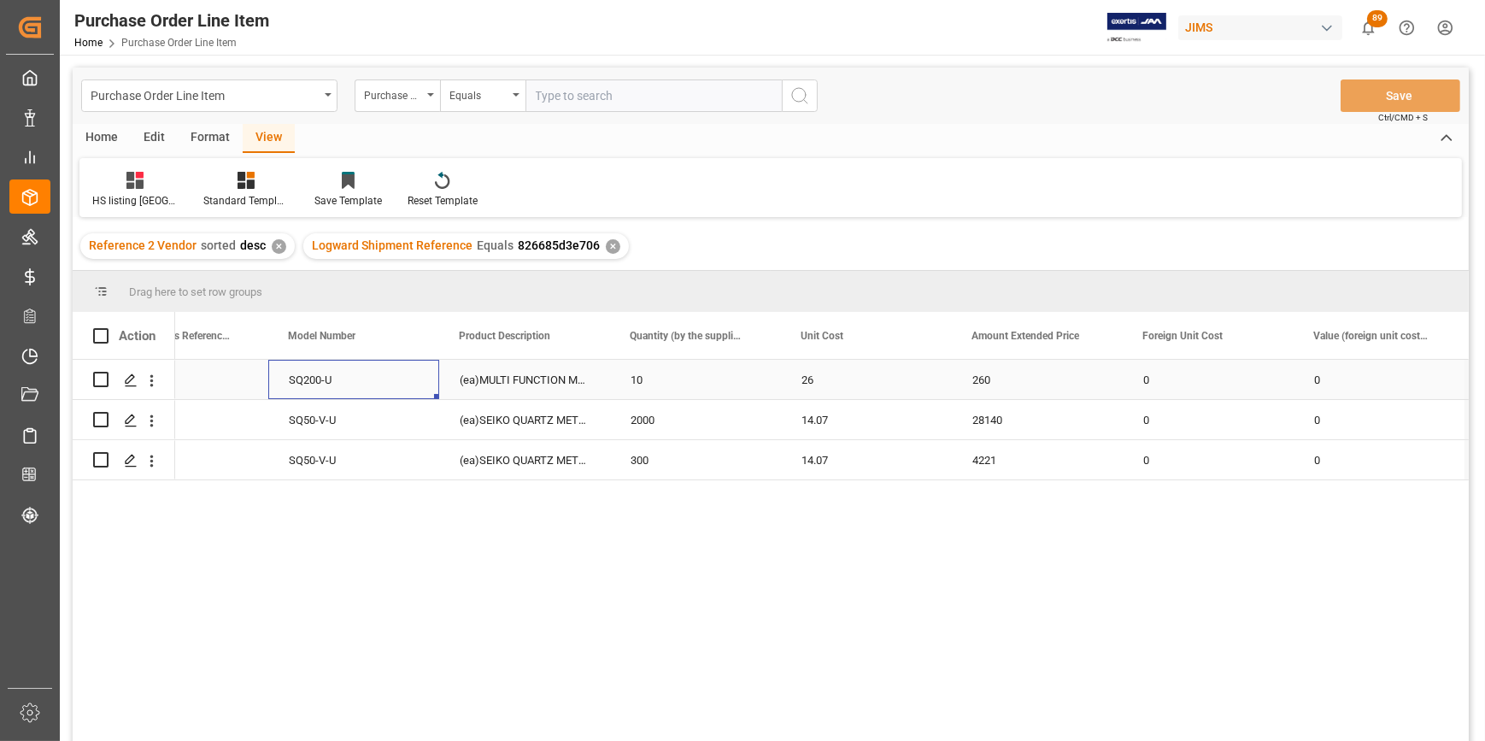
click at [402, 382] on div "SQ200-U" at bounding box center [353, 379] width 171 height 39
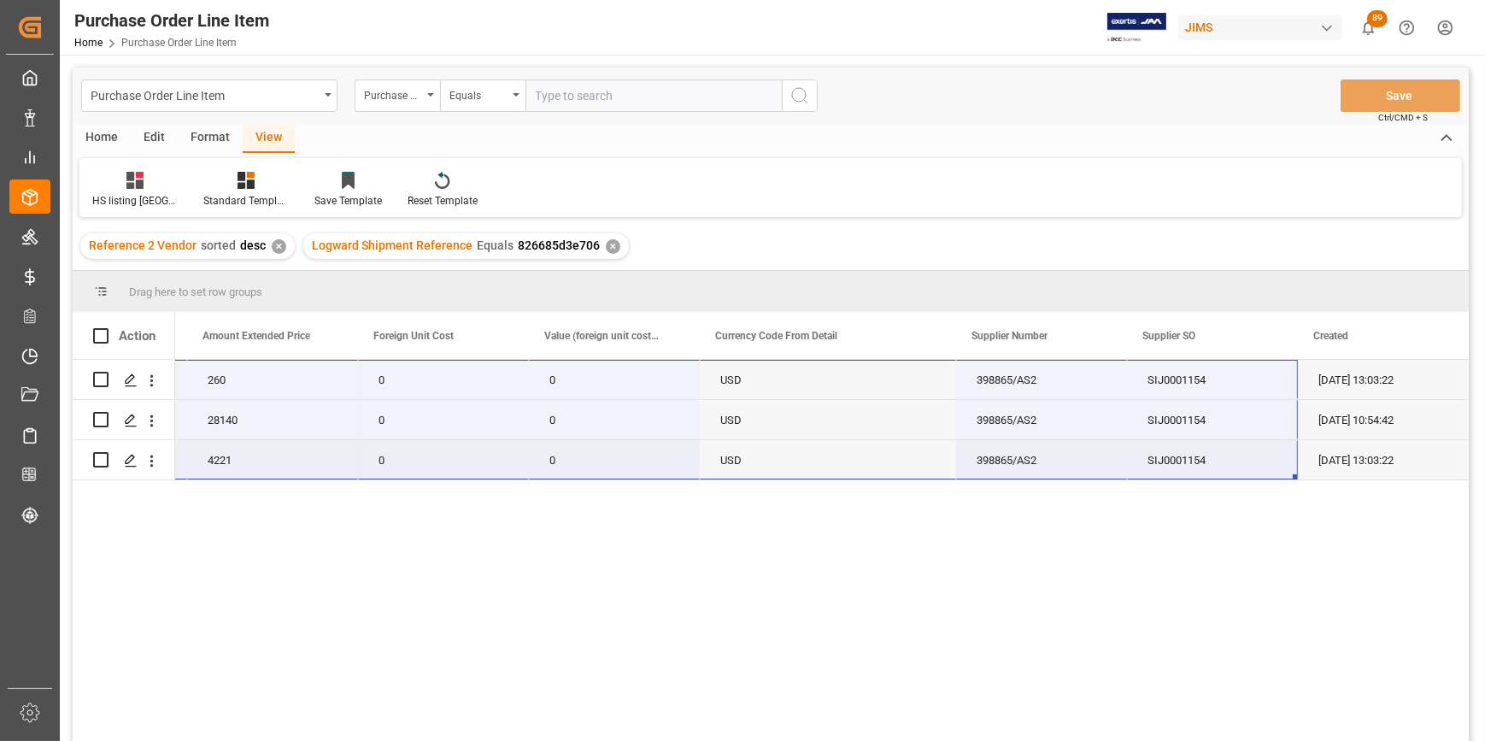
drag, startPoint x: 283, startPoint y: 385, endPoint x: 1225, endPoint y: 470, distance: 945.7
click at [1225, 470] on div "10 26 260 22-9892-CN 0 0 USD 398865/AS2 SIJ0001154 [DATE] 13:03:22 2000 14.07 2…" at bounding box center [144, 420] width 2649 height 121
